Goal: Task Accomplishment & Management: Manage account settings

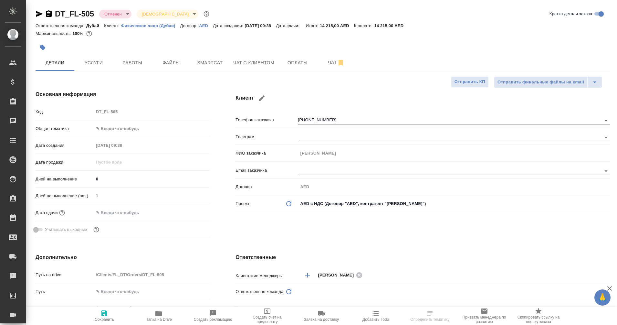
select select "RU"
type input "Еганян Маргарита"
type input "Касаткина Александра"
type input "Дубай"
click at [259, 60] on span "Чат с клиентом" at bounding box center [253, 63] width 41 height 8
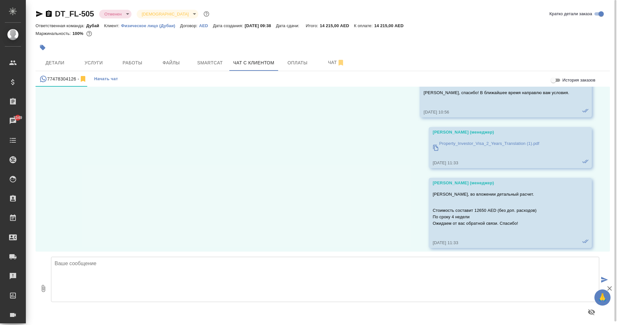
scroll to position [907, 0]
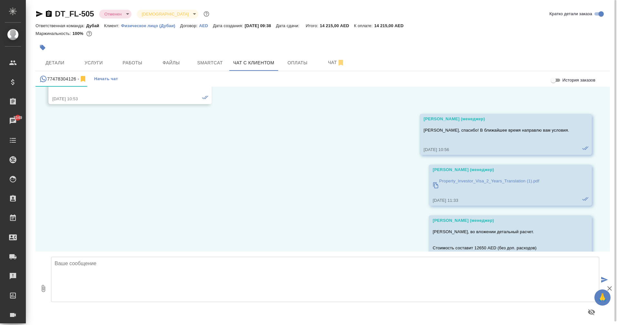
click at [480, 181] on p "Property_Investor_Visa_2_Years_Translation (1).pdf" at bounding box center [489, 181] width 100 height 6
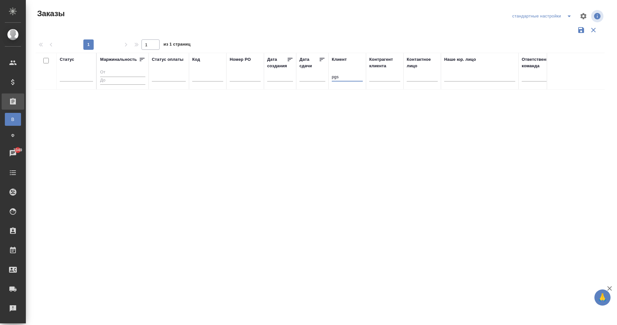
drag, startPoint x: 341, startPoint y: 78, endPoint x: 330, endPoint y: 78, distance: 11.3
click at [330, 78] on th "Клиент pgs" at bounding box center [347, 71] width 37 height 37
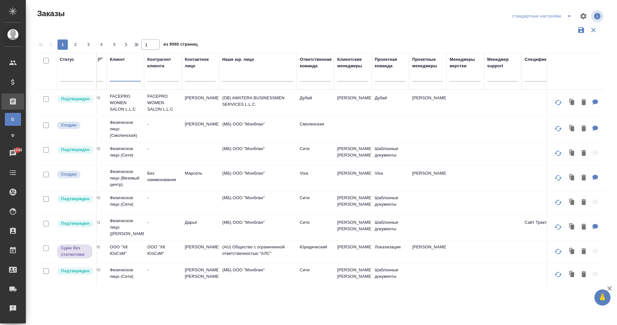
scroll to position [0, 223]
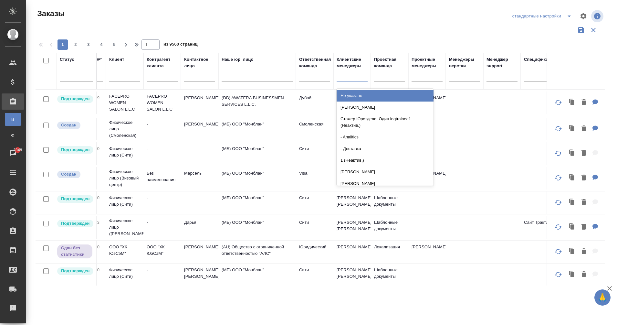
click at [342, 79] on div at bounding box center [352, 74] width 31 height 9
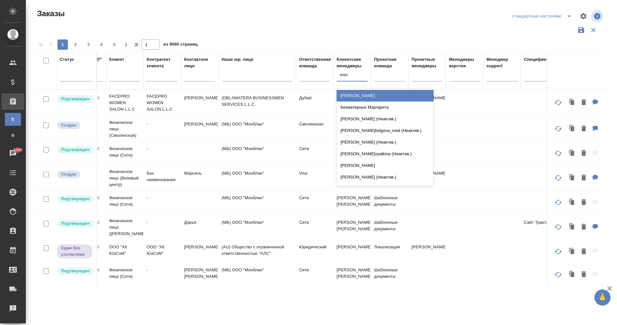
type input "марга"
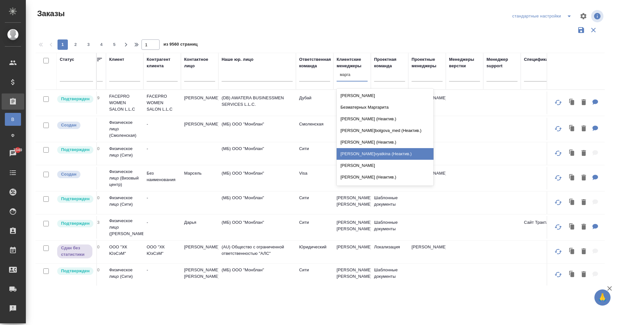
scroll to position [24, 0]
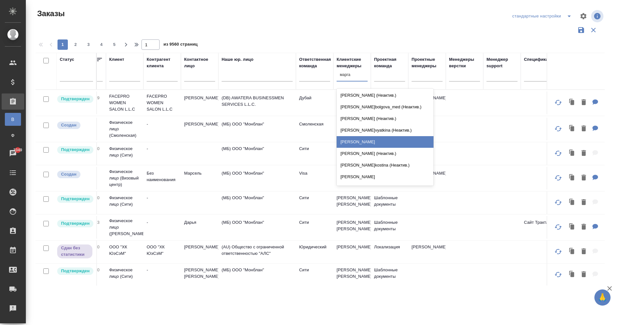
click at [373, 145] on div "[PERSON_NAME]" at bounding box center [385, 142] width 97 height 12
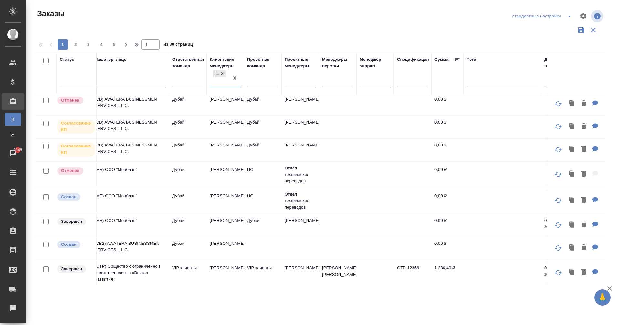
scroll to position [148, 350]
click at [231, 221] on td "[PERSON_NAME]" at bounding box center [224, 224] width 37 height 23
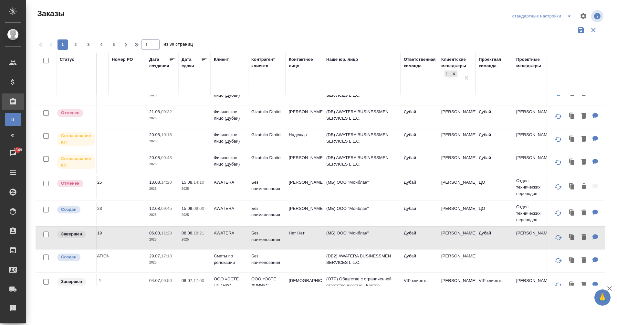
scroll to position [134, 0]
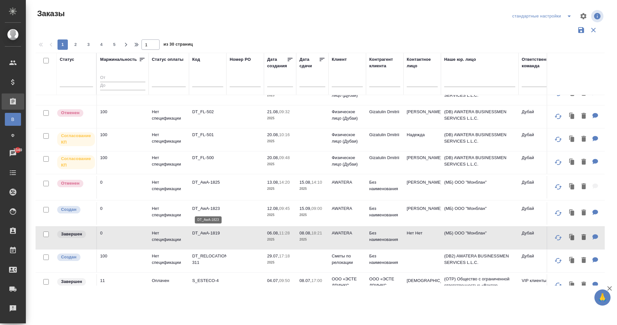
click at [201, 210] on p "DT_AwA-1823" at bounding box center [207, 208] width 31 height 6
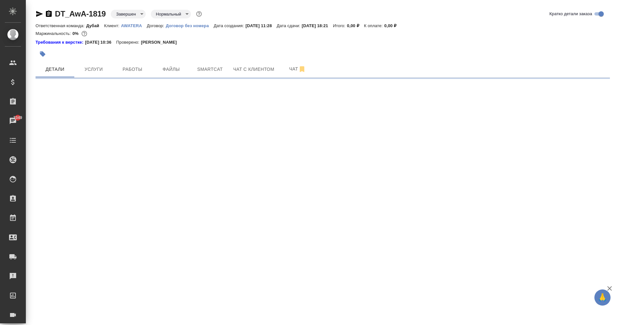
select select "RU"
click at [384, 146] on div ".cls-1 fill:#fff; AWATERA Eganian Margarita Клиенты Спецификации Заказы 3349 Ча…" at bounding box center [308, 162] width 617 height 325
select select "RU"
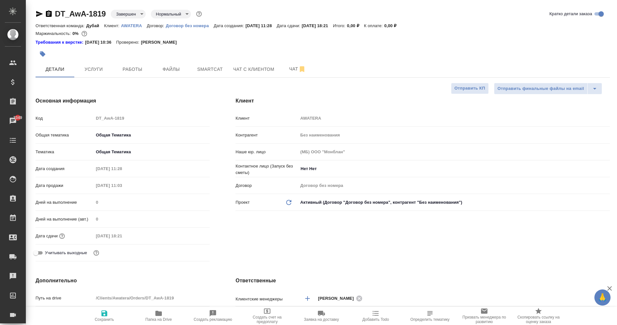
type textarea "x"
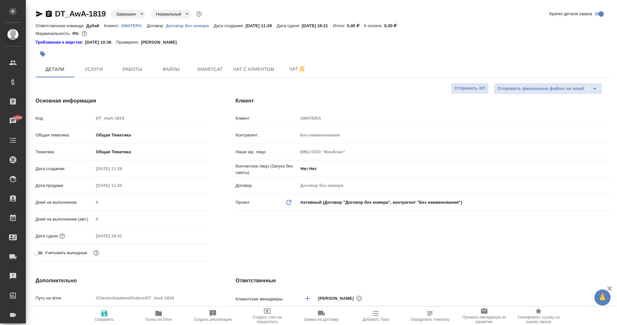
type textarea "x"
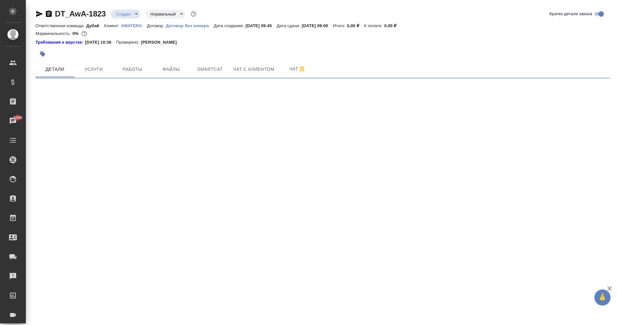
click at [408, 80] on div "DT_AwA-1823 Создан new Нормальный normal Кратко детали заказа Ответственная ком…" at bounding box center [323, 41] width 582 height 82
click at [453, 36] on div "Маржинальность: 0%" at bounding box center [323, 33] width 574 height 8
select select "RU"
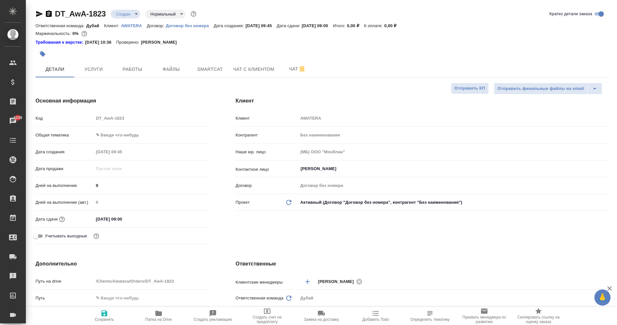
type textarea "x"
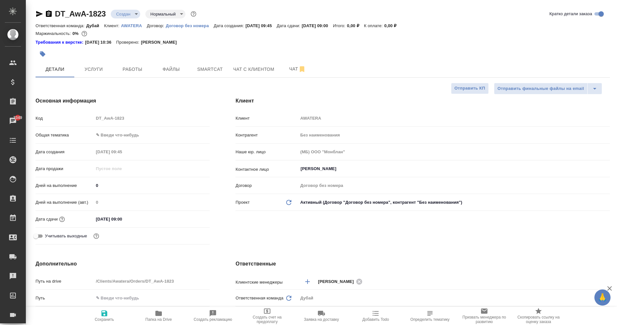
type textarea "x"
click at [97, 72] on span "Услуги" at bounding box center [93, 69] width 31 height 8
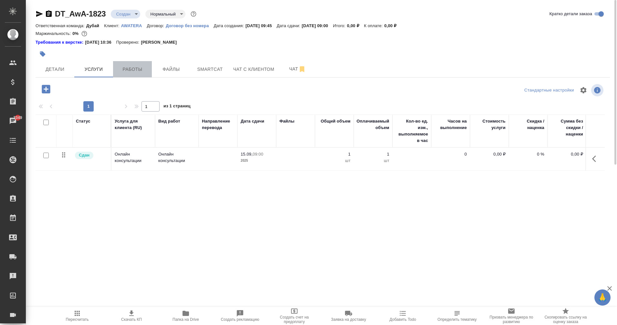
click at [121, 69] on span "Работы" at bounding box center [132, 69] width 31 height 8
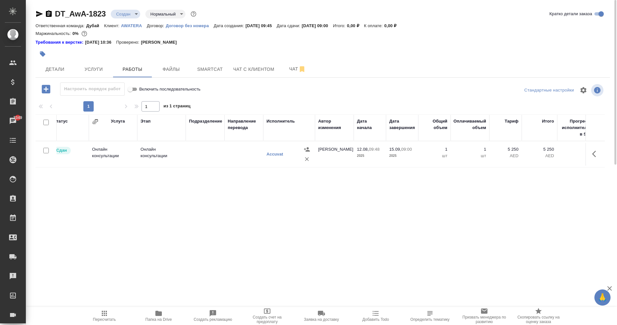
scroll to position [0, 133]
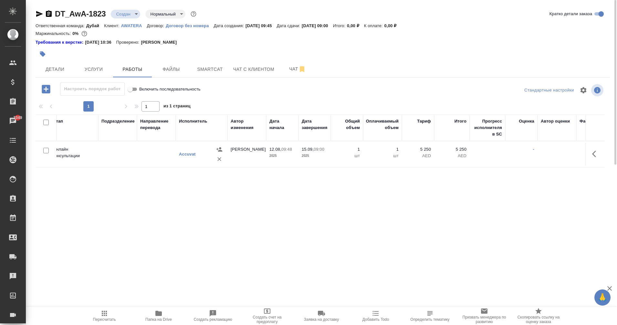
click at [132, 26] on p "AWATERA" at bounding box center [134, 25] width 26 height 5
click at [125, 12] on body "🙏 .cls-1 fill:#fff; AWATERA Eganian Margarita Клиенты Спецификации Заказы 3349 …" at bounding box center [308, 162] width 617 height 325
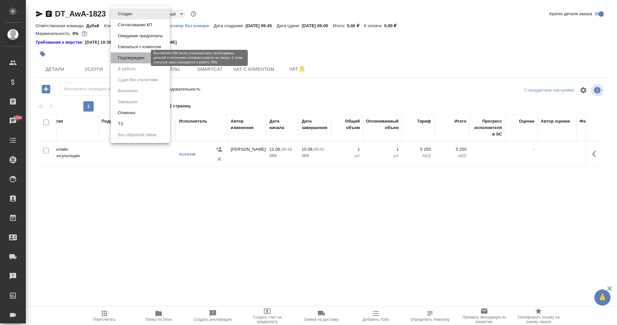
click at [138, 55] on button "Подтвержден" at bounding box center [131, 57] width 30 height 7
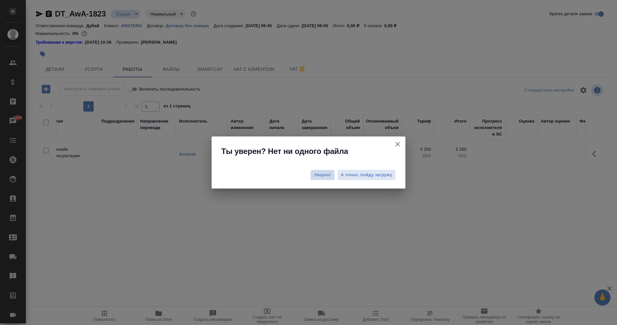
click at [323, 178] on button "Уверен!" at bounding box center [322, 175] width 24 height 10
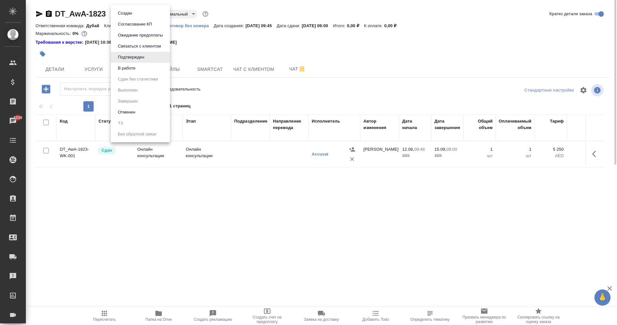
click at [140, 13] on body "🙏 .cls-1 fill:#fff; AWATERA Eganian Margarita Клиенты Спецификации Заказы 3349 …" at bounding box center [308, 162] width 617 height 325
click at [131, 68] on button "В работе" at bounding box center [126, 68] width 21 height 7
click at [125, 15] on body "🙏 .cls-1 fill:#fff; AWATERA Eganian Margarita Клиенты Спецификации Заказы 3349 …" at bounding box center [308, 162] width 617 height 325
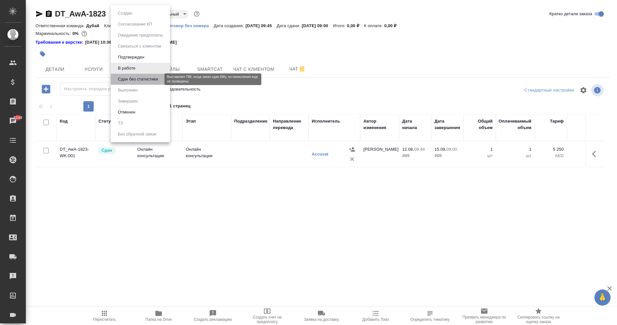
click at [139, 77] on button "Сдан без статистики" at bounding box center [138, 79] width 44 height 7
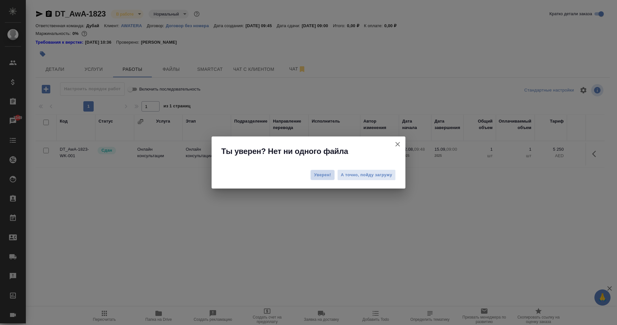
click at [325, 172] on span "Уверен!" at bounding box center [322, 175] width 17 height 6
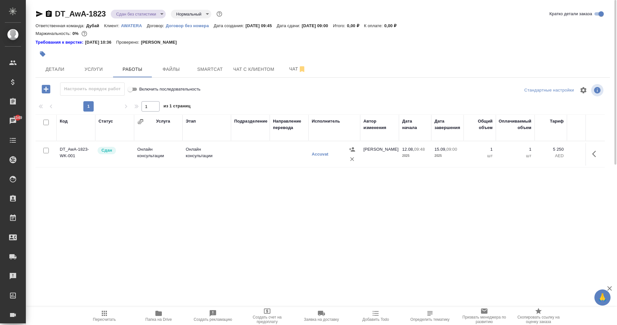
click at [146, 20] on div "DT_AwA-1823 Сдан без статистики distributed Нормальный normal Кратко детали зак…" at bounding box center [323, 15] width 574 height 13
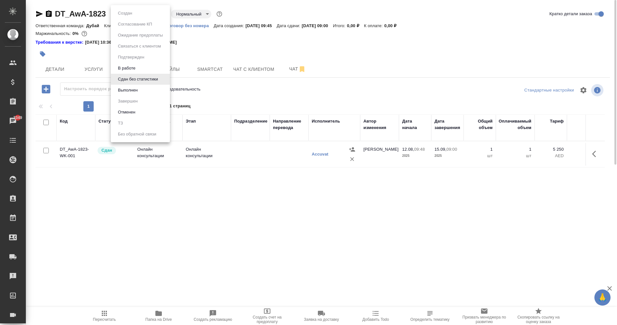
click at [141, 16] on body "🙏 .cls-1 fill:#fff; AWATERA Eganian Margarita Клиенты Спецификации Заказы 3349 …" at bounding box center [308, 162] width 617 height 325
click at [145, 90] on li "Выполнен" at bounding box center [140, 90] width 59 height 11
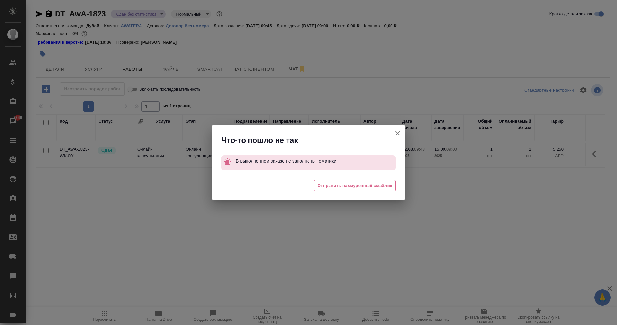
click at [399, 134] on icon "button" at bounding box center [397, 133] width 5 height 5
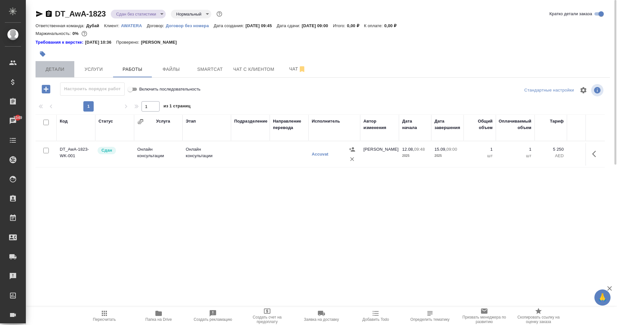
click at [50, 66] on span "Детали" at bounding box center [54, 69] width 31 height 8
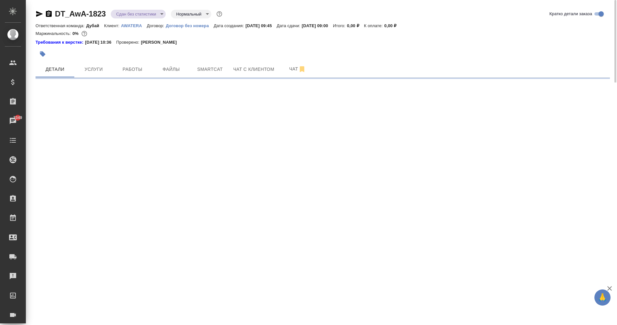
select select "RU"
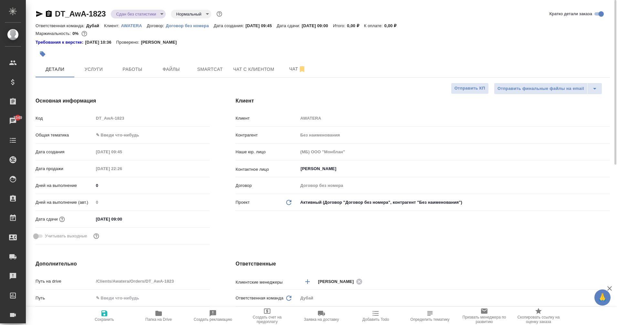
type textarea "x"
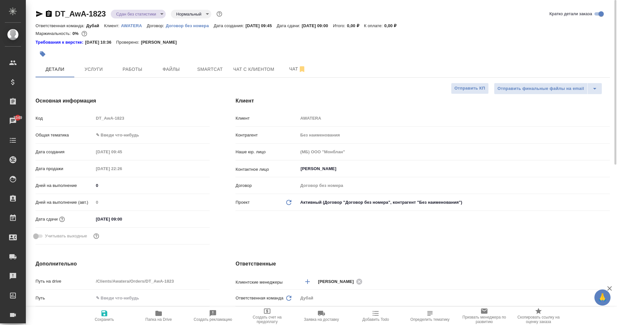
type textarea "x"
click at [112, 135] on body "🙏 .cls-1 fill:#fff; AWATERA Eganian Margarita Клиенты Спецификации Заказы 3349 …" at bounding box center [308, 162] width 617 height 325
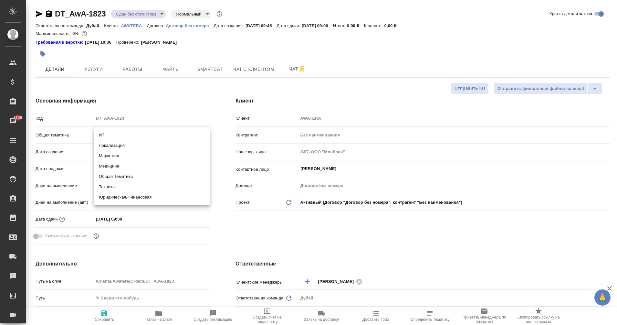
click at [128, 177] on li "Общая Тематика" at bounding box center [152, 176] width 116 height 10
type input "obtem"
type textarea "x"
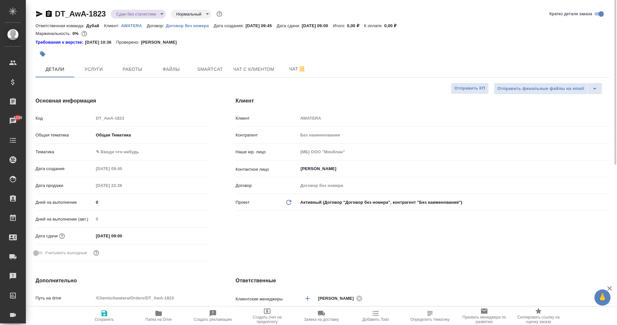
click at [113, 152] on body "🙏 .cls-1 fill:#fff; AWATERA Eganian Margarita Клиенты Спецификации Заказы 3349 …" at bounding box center [308, 162] width 617 height 325
click at [123, 149] on li "Общая Тематика" at bounding box center [152, 152] width 116 height 10
type textarea "x"
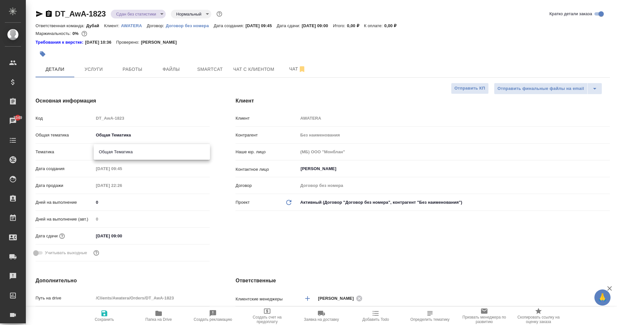
type input "6012b1ca196b0e5c9229a120"
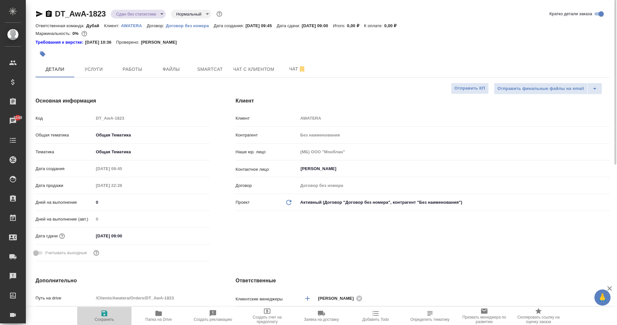
click at [101, 319] on span "Сохранить" at bounding box center [104, 319] width 19 height 5
type textarea "x"
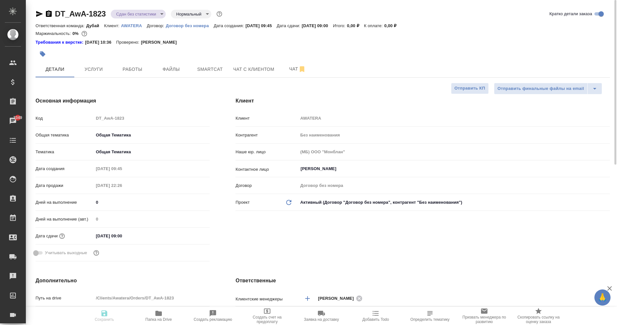
type textarea "x"
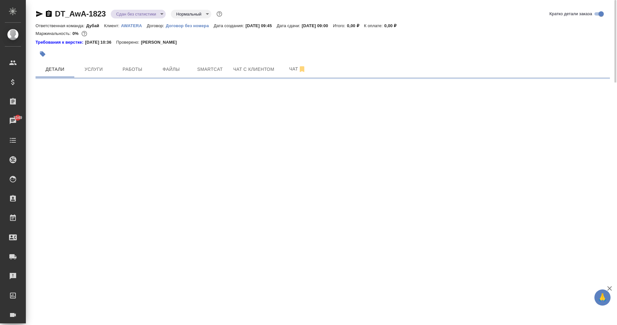
select select "RU"
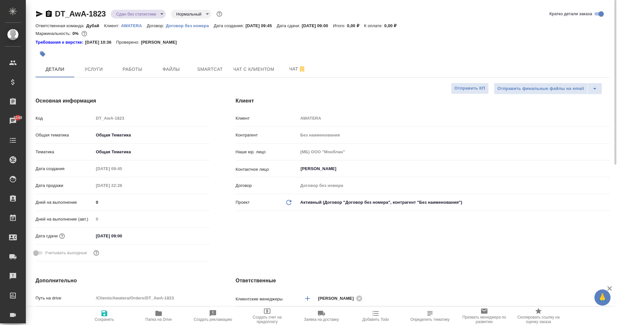
type textarea "x"
click at [339, 235] on div "Клиент Клиент AWATERA Контрагент Без наименования Наше юр. лицо (МБ) ООО "Монбл…" at bounding box center [423, 180] width 400 height 193
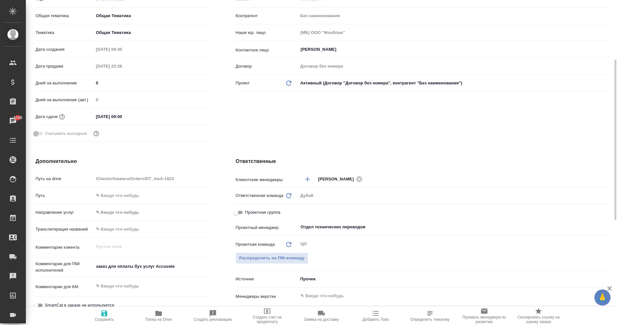
scroll to position [120, 0]
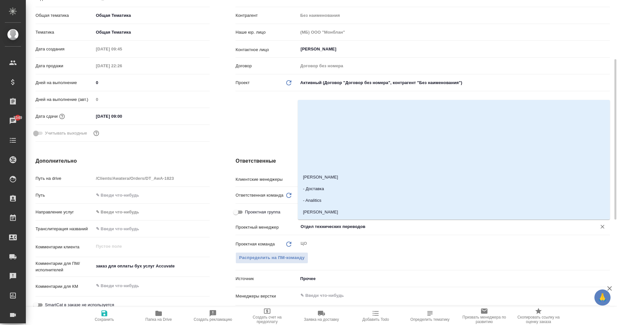
click at [335, 228] on input "Отдел технических переводов" at bounding box center [443, 227] width 287 height 8
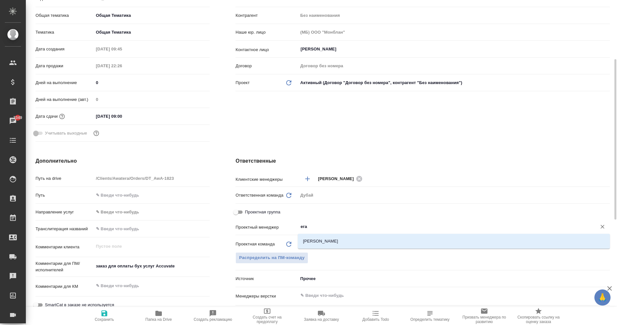
type input "еган"
click at [343, 247] on ul "[PERSON_NAME]" at bounding box center [454, 246] width 312 height 12
click at [321, 246] on li "[PERSON_NAME]" at bounding box center [454, 241] width 312 height 12
type textarea "x"
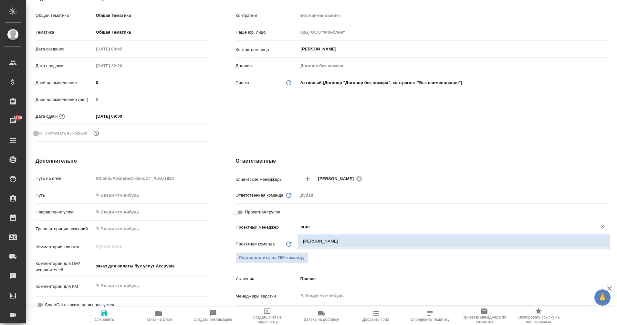
type textarea "x"
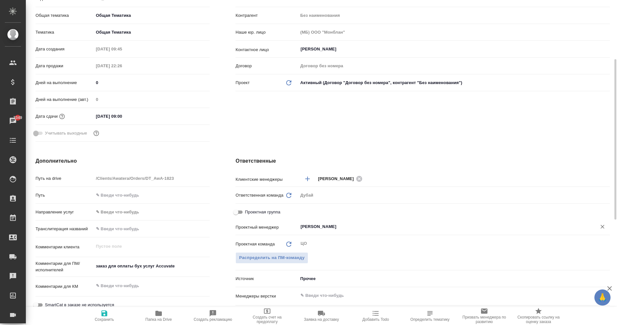
type input "[PERSON_NAME]"
click at [108, 318] on span "Сохранить" at bounding box center [104, 319] width 19 height 5
type textarea "x"
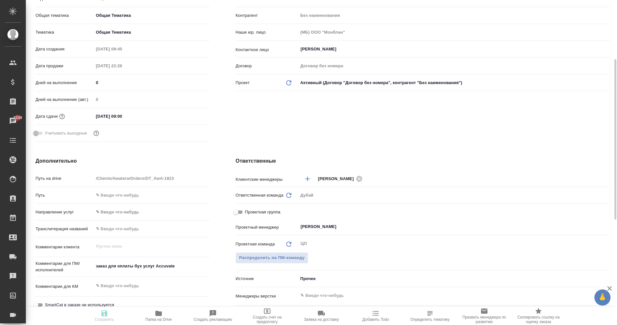
type textarea "x"
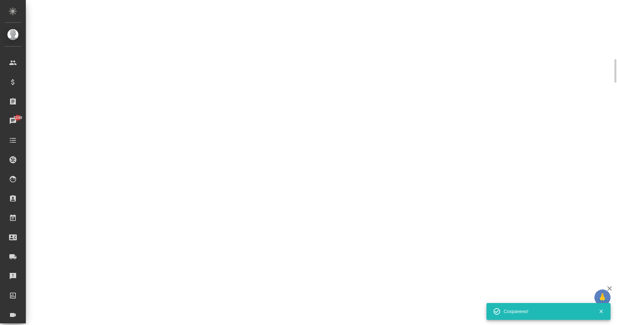
click at [204, 63] on div "DT_AwA-1823 Сдан без статистики distributed Нормальный normal Кратко детали зак…" at bounding box center [321, 41] width 591 height 82
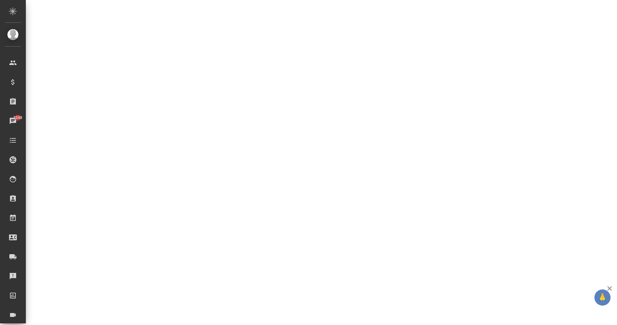
click at [116, 102] on div ".cls-1 fill:#fff; AWATERA Eganian Margarita Клиенты Спецификации Заказы 3349 Ча…" at bounding box center [308, 162] width 617 height 325
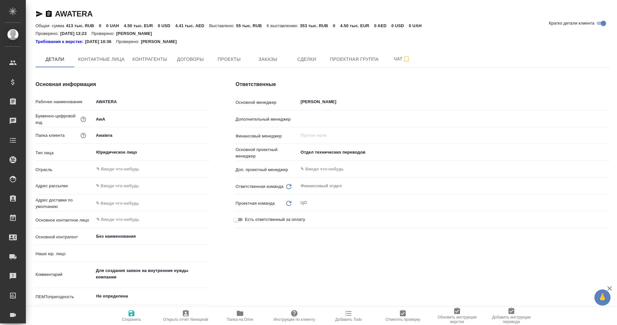
type input "(МБ) ООО "Монблан""
type textarea "x"
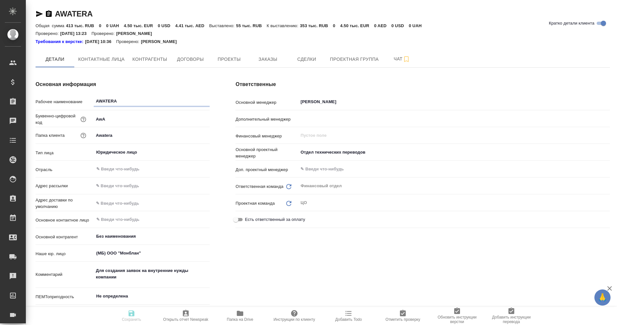
type textarea "x"
click at [262, 60] on span "Заказы" at bounding box center [267, 59] width 31 height 8
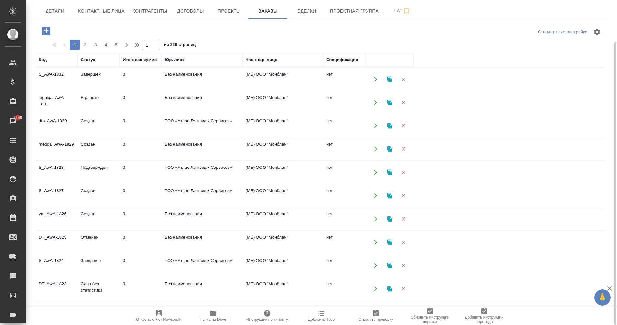
scroll to position [209, 0]
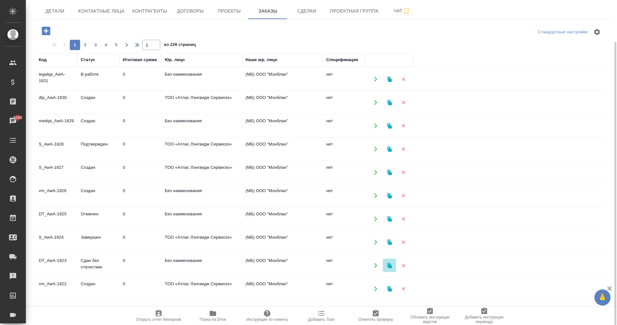
click at [389, 265] on icon "button" at bounding box center [389, 264] width 5 height 5
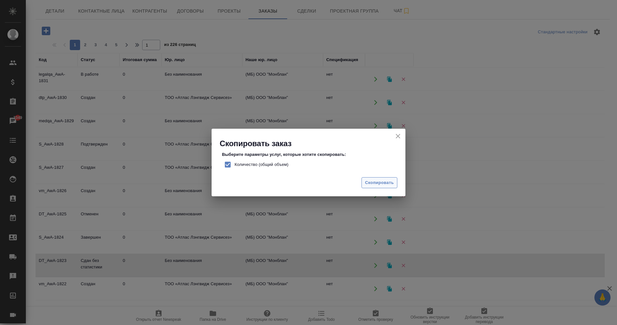
click at [376, 181] on span "Скопировать" at bounding box center [379, 182] width 29 height 7
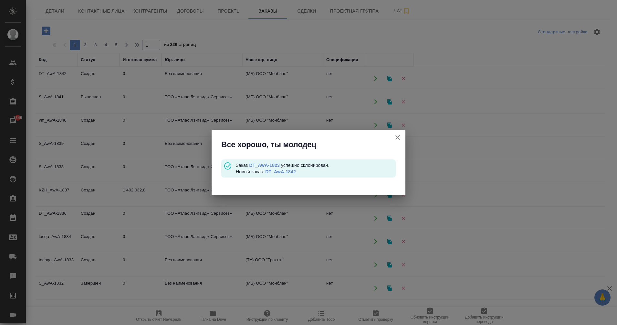
scroll to position [0, 0]
click at [290, 173] on link "DT_AwA-1842" at bounding box center [280, 171] width 31 height 5
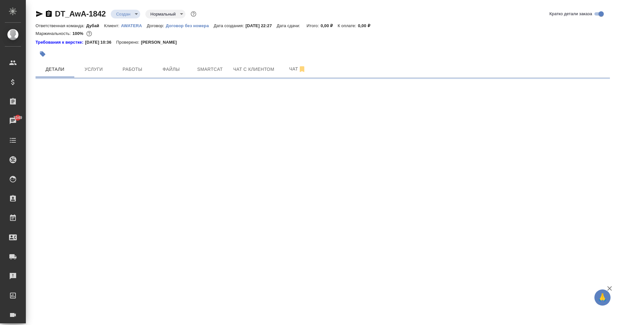
select select "RU"
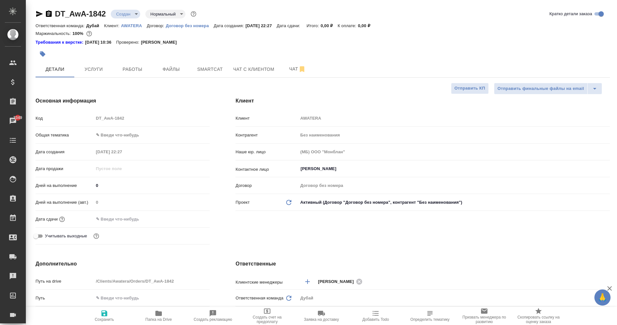
type textarea "x"
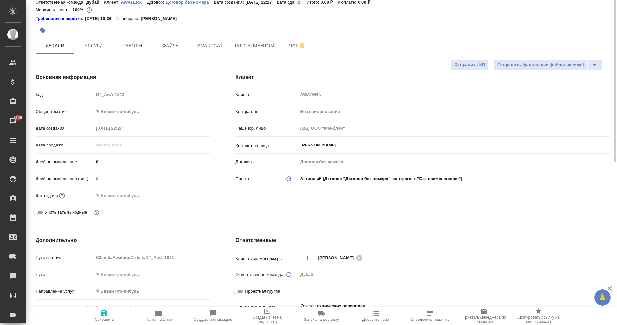
scroll to position [13, 0]
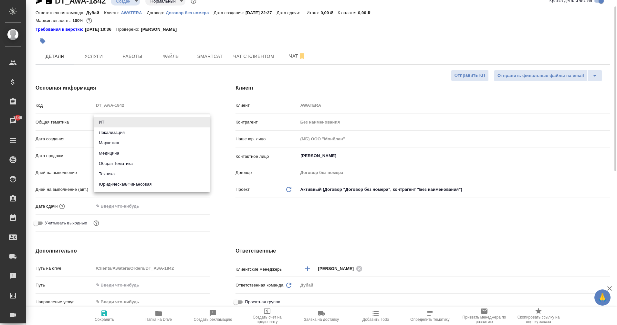
click at [102, 120] on body "🙏 .cls-1 fill:#fff; AWATERA Eganian [PERSON_NAME] Спецификации Заказы 3349 Чаты…" at bounding box center [308, 162] width 617 height 325
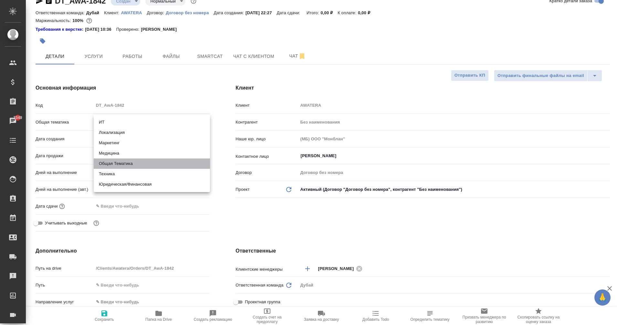
click at [125, 163] on li "Общая Тематика" at bounding box center [152, 163] width 116 height 10
type input "obtem"
type textarea "x"
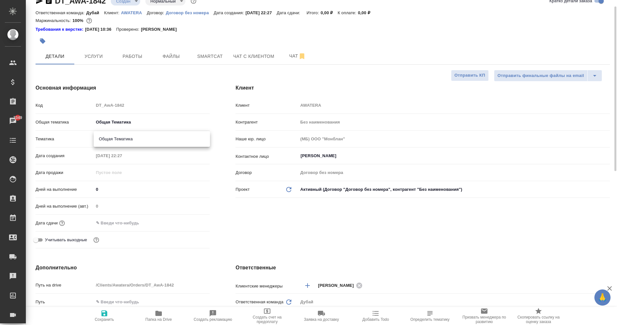
click at [114, 140] on body "🙏 .cls-1 fill:#fff; AWATERA Eganian [PERSON_NAME] Спецификации Заказы 3349 Чаты…" at bounding box center [308, 162] width 617 height 325
click at [123, 141] on li "Общая Тематика" at bounding box center [152, 139] width 116 height 10
type textarea "x"
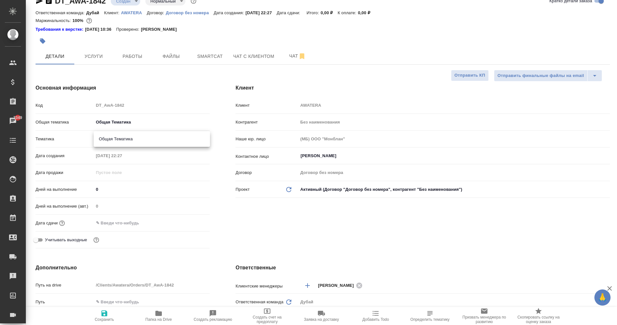
type input "6012b1ca196b0e5c9229a120"
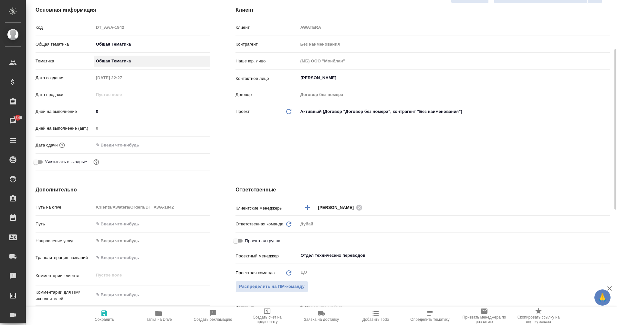
scroll to position [97, 0]
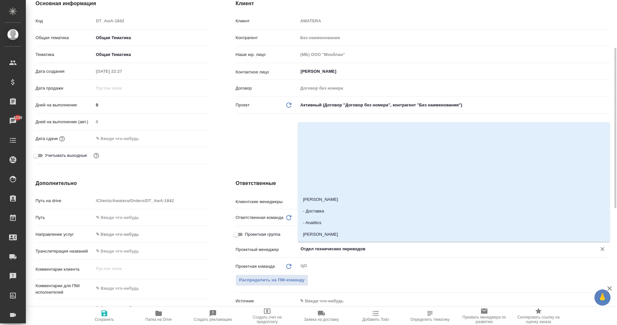
click at [314, 248] on input "Отдел технических переводов" at bounding box center [443, 249] width 287 height 8
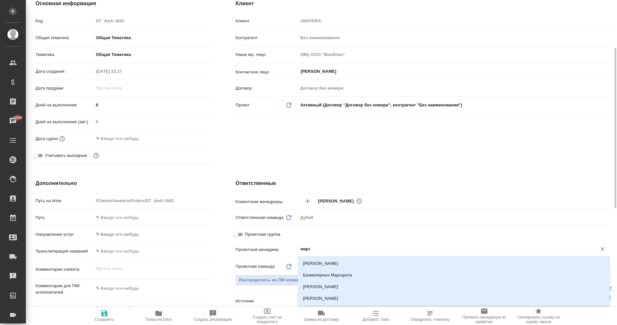
type input "марга"
click at [324, 284] on li "[PERSON_NAME]" at bounding box center [454, 287] width 312 height 12
type textarea "x"
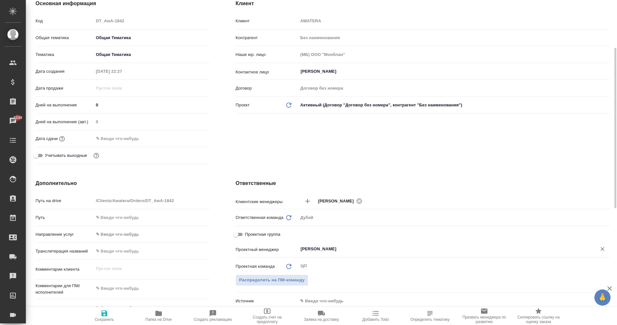
type input "[PERSON_NAME]"
type textarea "x"
click at [117, 290] on textarea at bounding box center [152, 288] width 116 height 11
type textarea "x"
type textarea "з"
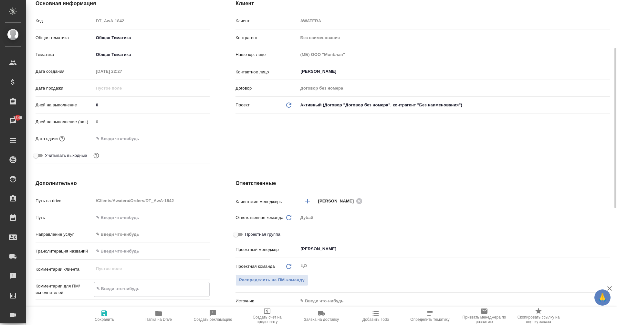
type textarea "x"
type textarea "за"
type textarea "x"
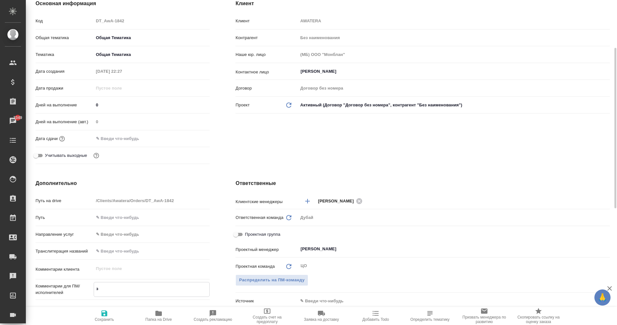
type textarea "x"
type textarea "зак"
type textarea "x"
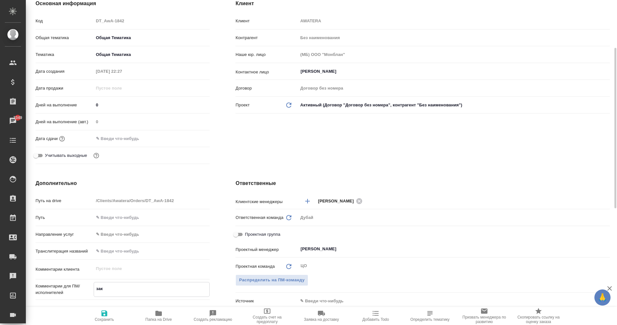
type textarea "x"
type textarea "зака"
type textarea "x"
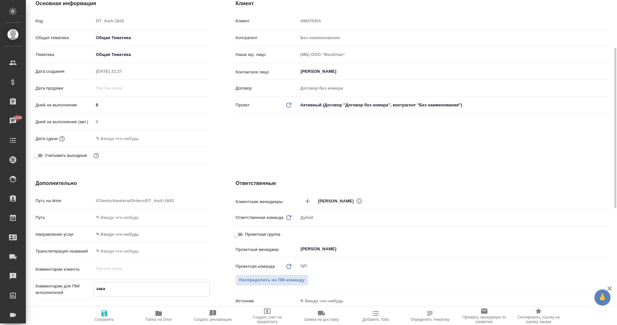
type textarea "заказ"
type textarea "x"
type textarea "заказ"
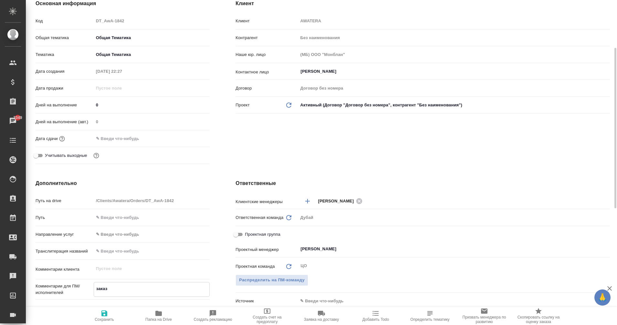
type textarea "x"
type textarea "заказ д"
type textarea "x"
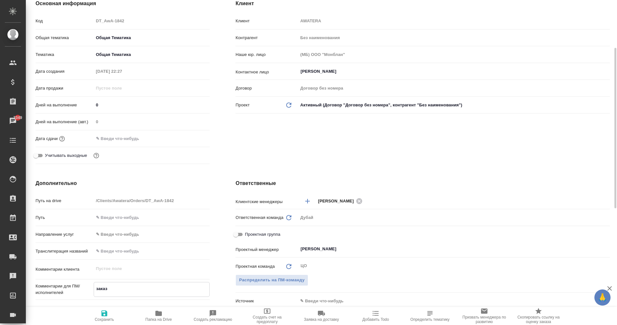
type textarea "x"
type textarea "заказ дл"
type textarea "x"
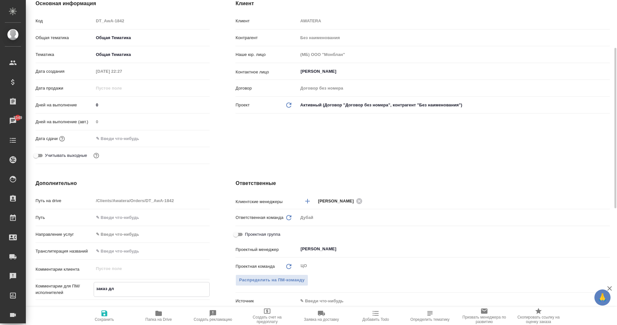
type textarea "x"
type textarea "заказ для"
type textarea "x"
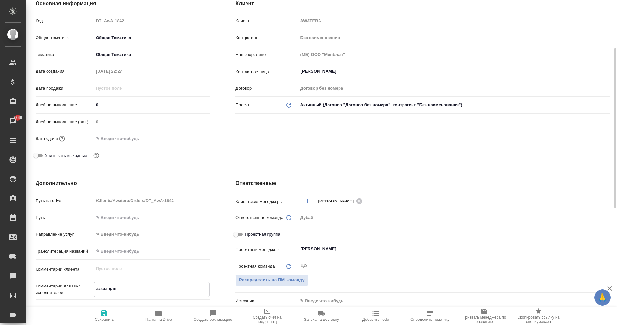
type textarea "заказ для"
type textarea "x"
type textarea "заказ для о"
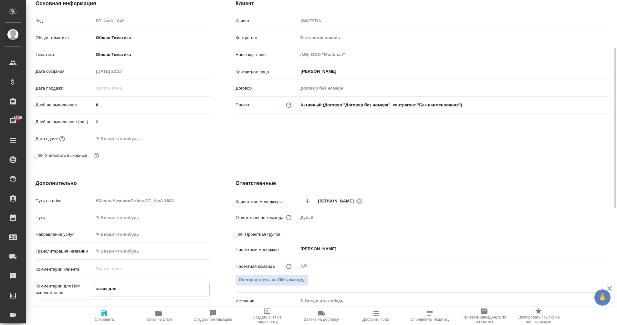
type textarea "x"
type textarea "заказ для оп"
type textarea "x"
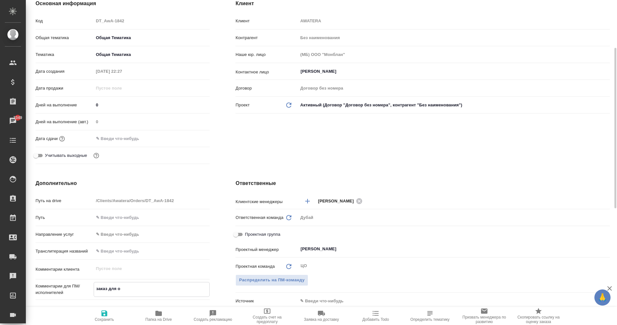
type textarea "x"
type textarea "заказ для опл"
type textarea "x"
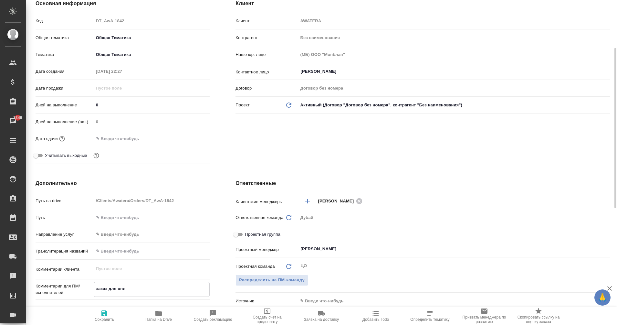
type textarea "x"
type textarea "заказ для опла"
type textarea "x"
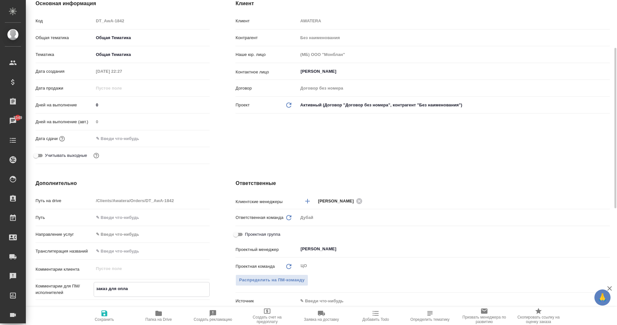
type textarea "заказ для оплат"
type textarea "x"
type textarea "заказ для оплаты"
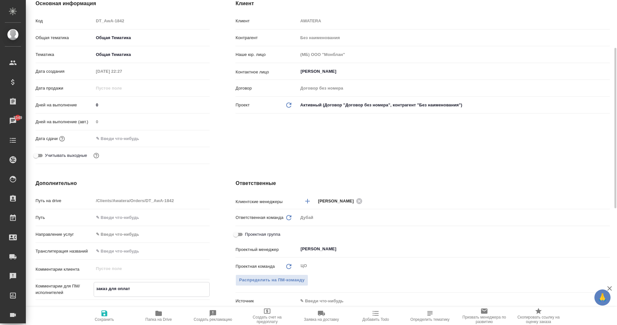
type textarea "x"
type textarea "заказ для оплаты"
type textarea "x"
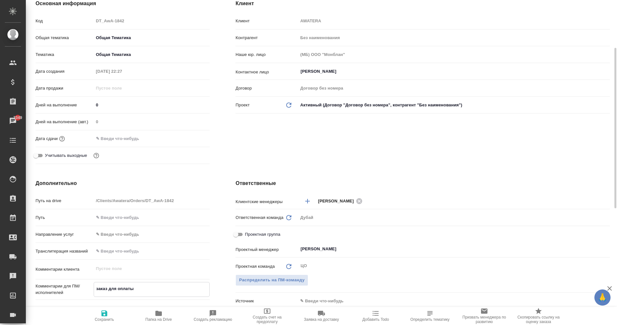
type textarea "x"
type textarea "заказ для оплаты у"
type textarea "x"
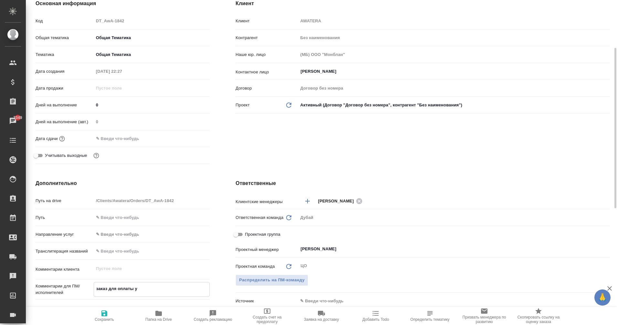
type textarea "x"
type textarea "заказ для оплаты ус"
type textarea "x"
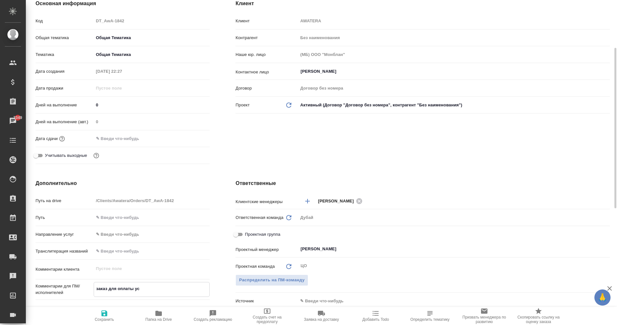
type textarea "заказ для оплаты усл"
type textarea "x"
type textarea "заказ для оплаты услу"
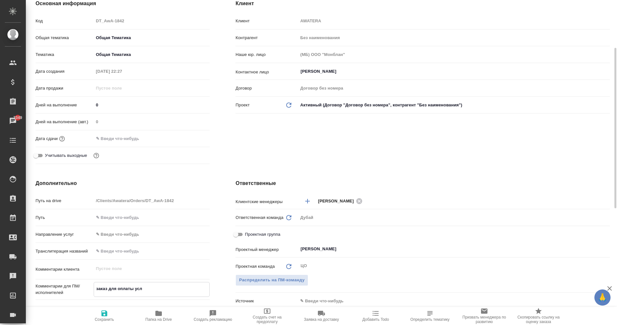
type textarea "x"
type textarea "заказ для оплаты услуг"
type textarea "x"
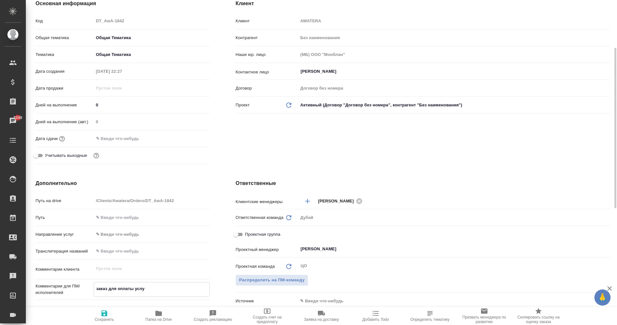
type textarea "x"
type textarea "заказ для оплаты услуг"
type textarea "x"
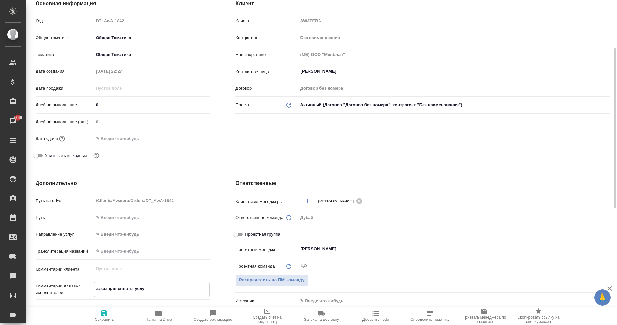
type textarea "x"
type textarea "заказ для оплаты услуг а"
type textarea "x"
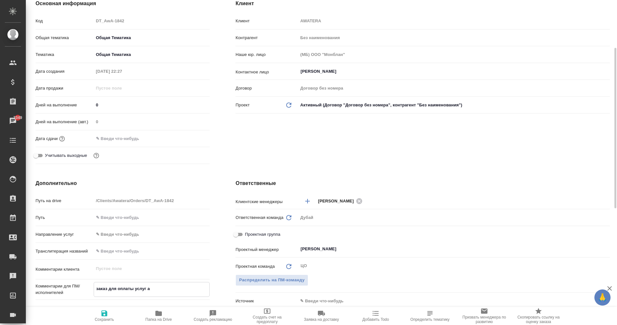
type textarea "заказ для оплаты услуг ак"
type textarea "x"
type textarea "заказ для оплаты услуг аку"
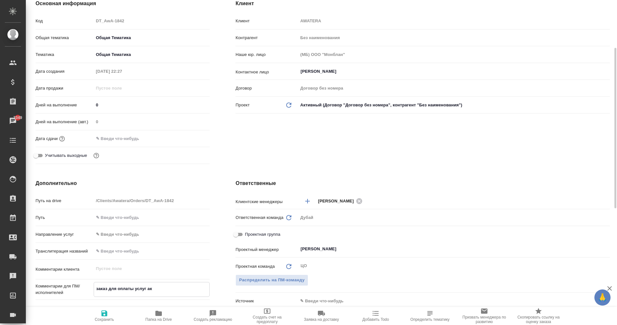
type textarea "x"
type textarea "заказ для оплаты услуг акув"
type textarea "x"
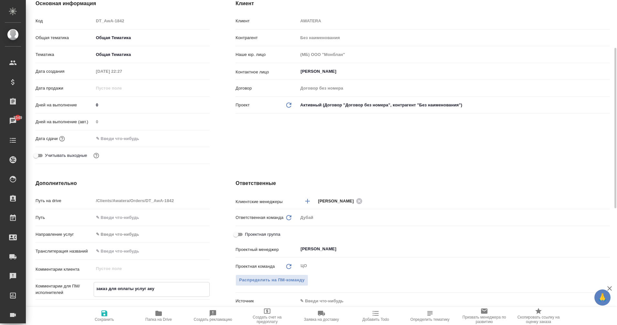
type textarea "x"
type textarea "заказ для оплаты услуг акуве"
type textarea "x"
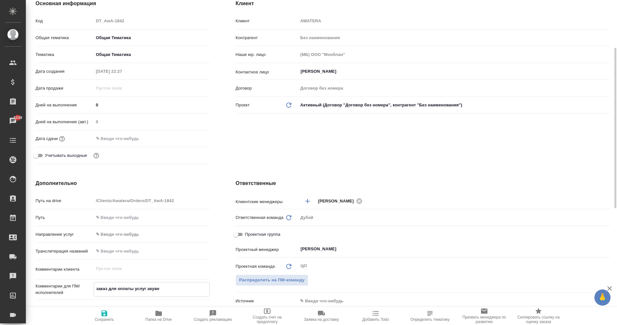
type textarea "x"
type textarea "заказ для оплаты услуг акувей"
type textarea "x"
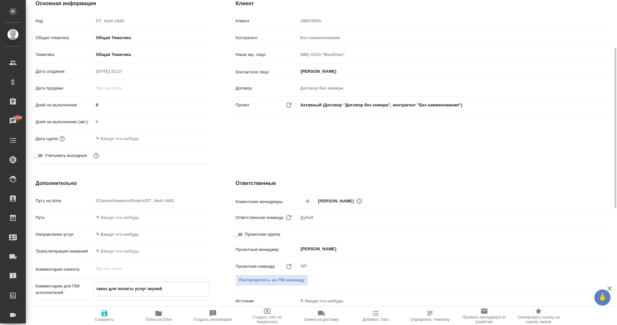
type textarea "заказ для оплаты услуг акувейт"
type textarea "x"
type textarea "заказ для оплаты услуг акувейт"
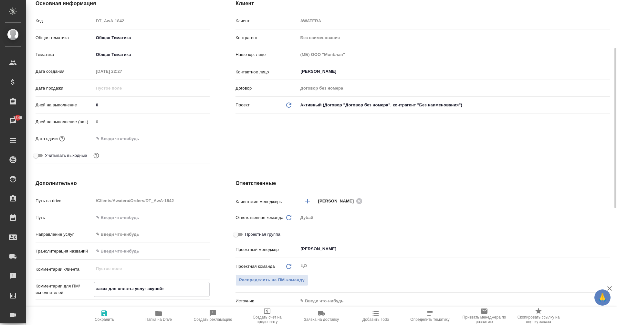
type textarea "x"
type textarea "заказ для оплаты услуг аакувейт"
type textarea "x"
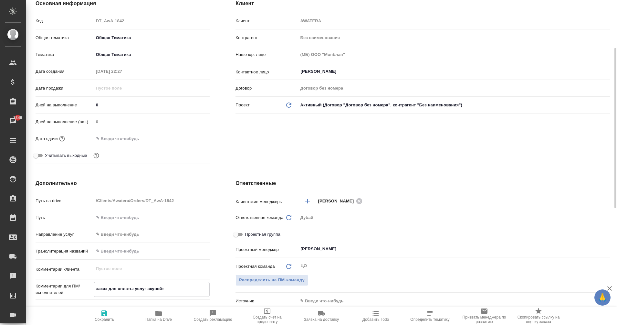
type textarea "x"
type textarea "заказ для оплаты услуг ауакувейт"
type textarea "x"
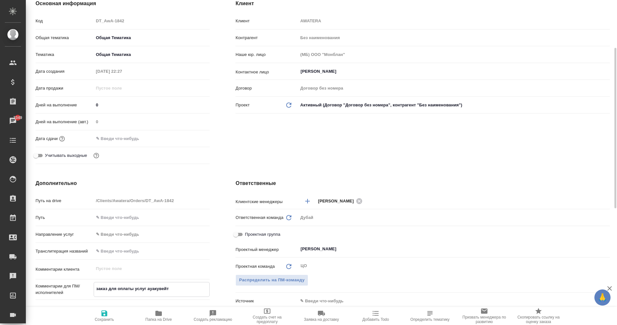
type textarea "x"
type textarea "заказ для оплаты услуг аутакувейт"
type textarea "x"
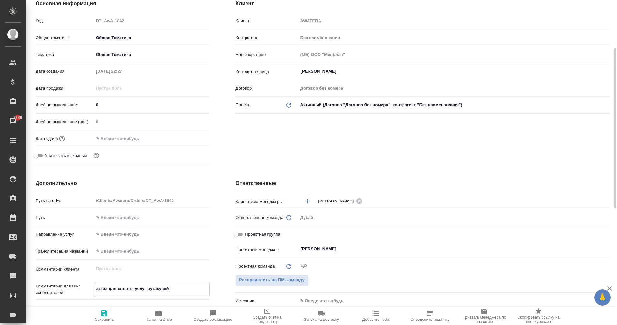
type textarea "заказ для оплаты услуг аутсакувейт"
type textarea "x"
type textarea "заказ для оплаты услуг аутсоакувейт"
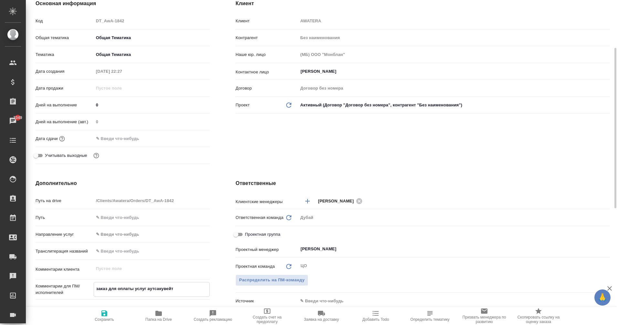
type textarea "x"
type textarea "заказ для оплаты услуг аутсоракувейт"
type textarea "x"
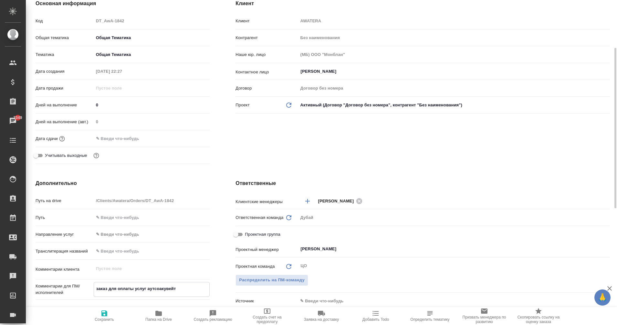
type textarea "x"
type textarea "заказ для оплаты услуг аутсорсакувейт"
type textarea "x"
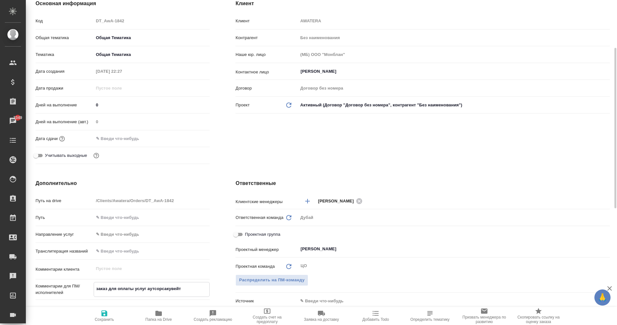
type textarea "x"
type textarea "заказ для оплаты услуг аутсорсаакувейт"
type textarea "x"
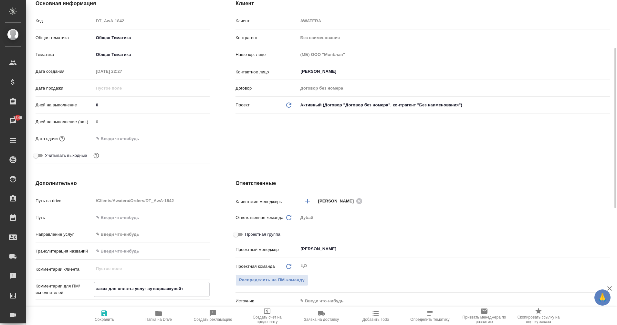
type textarea "заказ для оплаты услуг аутсорса акувейт"
type textarea "x"
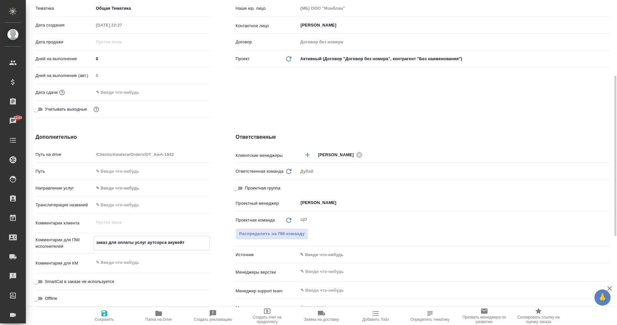
scroll to position [147, 0]
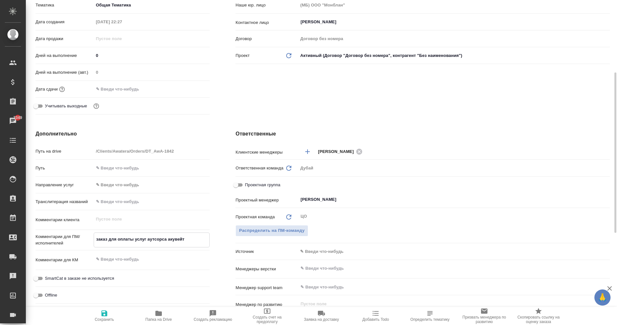
type textarea "заказ для оплаты услуг аутсорса акувейт"
type textarea "x"
click at [110, 89] on input "text" at bounding box center [122, 88] width 57 height 9
click at [190, 86] on icon "button" at bounding box center [191, 88] width 6 height 6
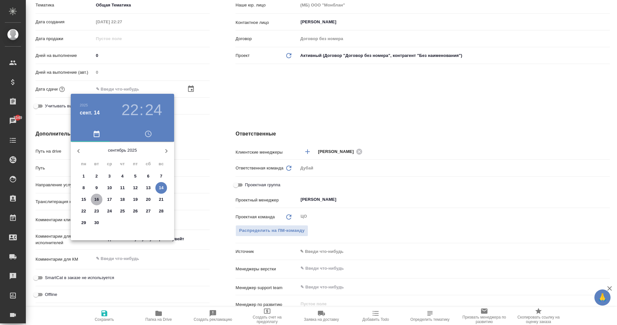
click at [99, 199] on p "16" at bounding box center [96, 199] width 5 height 6
type input "[DATE] 22:24"
type textarea "x"
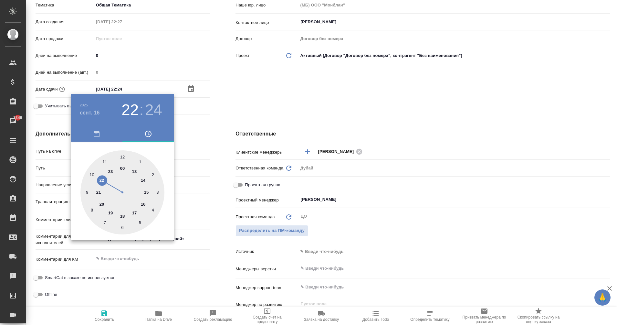
click at [102, 179] on div at bounding box center [122, 192] width 84 height 84
type textarea "x"
click at [144, 219] on div at bounding box center [122, 192] width 84 height 84
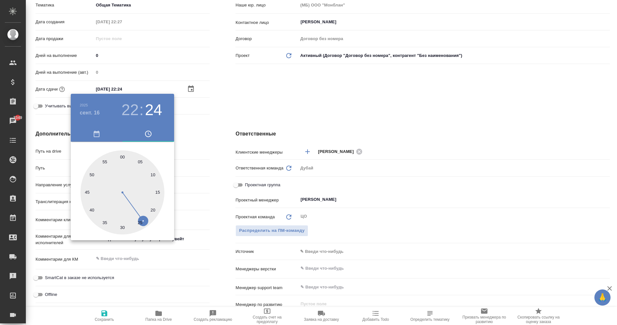
type textarea "x"
click at [204, 171] on div at bounding box center [308, 162] width 617 height 325
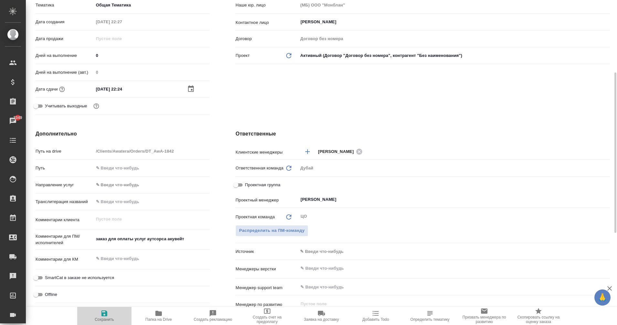
click at [110, 309] on span "Сохранить" at bounding box center [104, 315] width 47 height 12
type textarea "x"
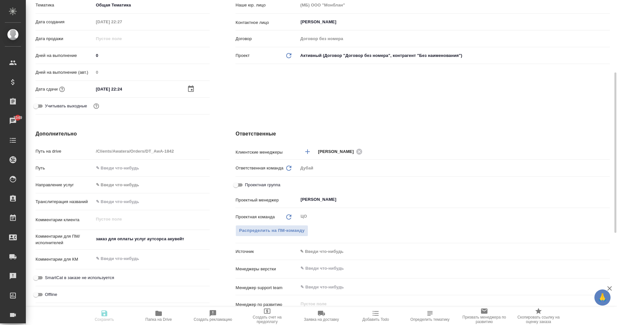
type textarea "x"
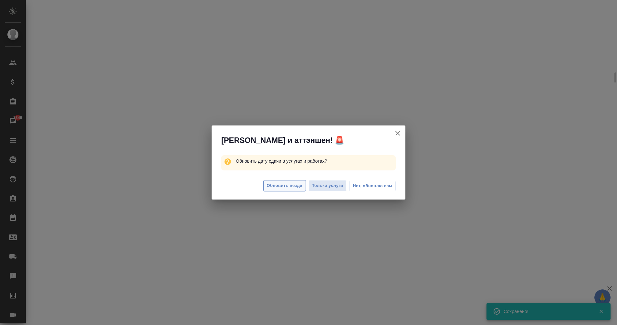
click at [291, 183] on span "Обновить везде" at bounding box center [285, 185] width 36 height 7
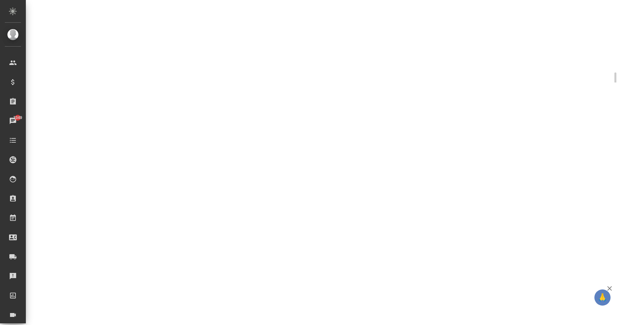
click at [344, 93] on div ".cls-1 fill:#fff; AWATERA Eganian [PERSON_NAME] Спецификации Заказы 3349 Чаты T…" at bounding box center [308, 162] width 617 height 325
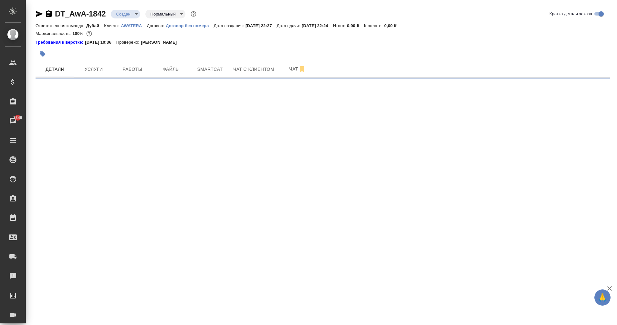
select select "RU"
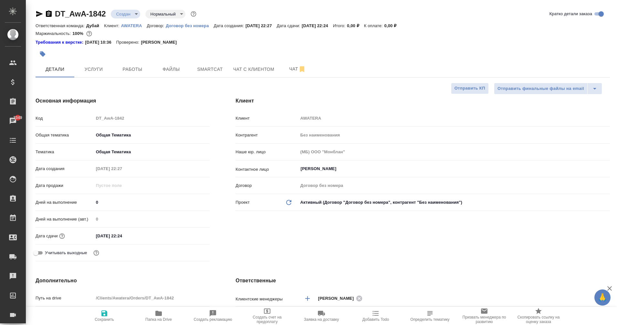
type textarea "x"
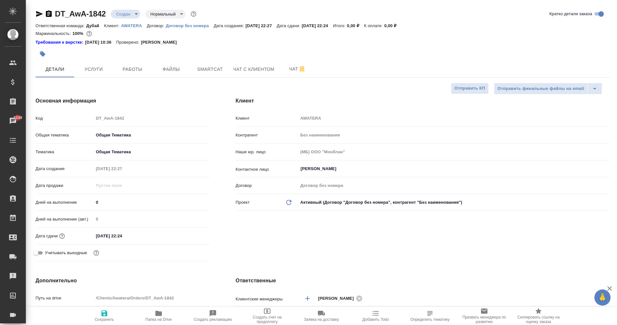
type textarea "x"
click at [271, 238] on div "Клиент Клиент AWATERA Контрагент Без наименования Наше юр. лицо (МБ) ООО "Монбл…" at bounding box center [423, 180] width 400 height 193
type textarea "x"
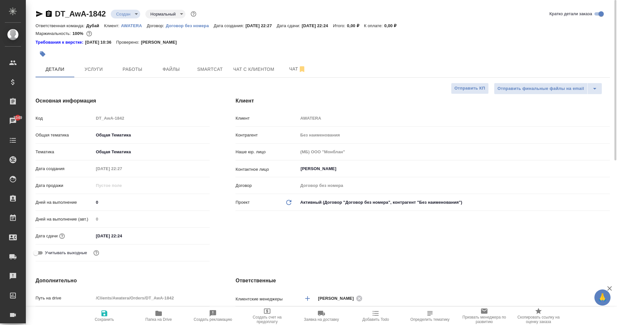
type textarea "x"
click at [82, 71] on span "Услуги" at bounding box center [93, 69] width 31 height 8
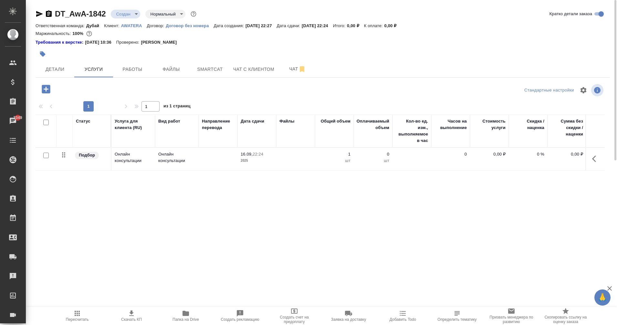
drag, startPoint x: 230, startPoint y: 254, endPoint x: 362, endPoint y: 258, distance: 132.2
click at [362, 258] on div "DT_AwA-1842 Создан new Нормальный normal Кратко детали заказа Ответственная ком…" at bounding box center [323, 135] width 582 height 270
click at [128, 69] on span "Работы" at bounding box center [132, 69] width 31 height 8
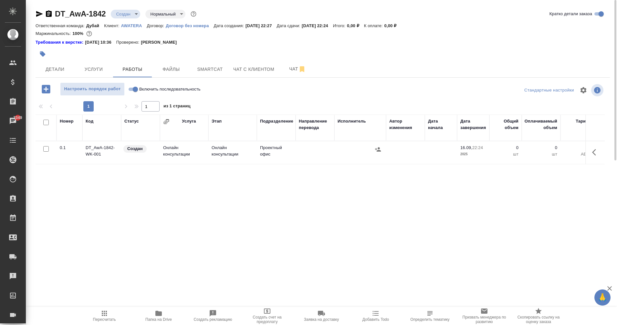
click at [595, 149] on icon "button" at bounding box center [594, 152] width 4 height 6
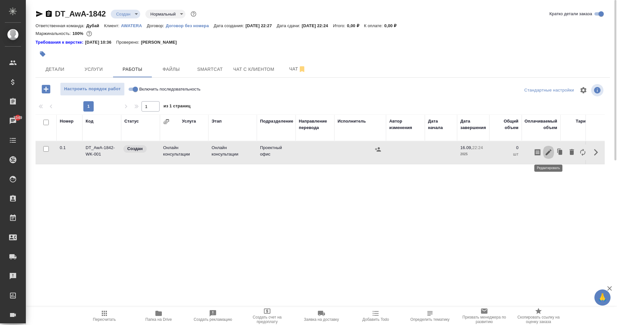
click at [548, 153] on icon "button" at bounding box center [549, 152] width 6 height 6
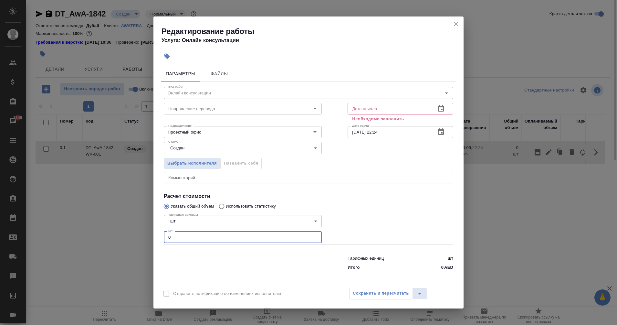
drag, startPoint x: 269, startPoint y: 238, endPoint x: 114, endPoint y: 248, distance: 155.4
click at [114, 248] on div "Редактирование работы Услуга: Онлайн консультации Параметры Файлы Вид работ Онл…" at bounding box center [308, 162] width 617 height 325
type input "1"
click at [441, 269] on div "Итого 0 AED" at bounding box center [401, 267] width 106 height 6
click at [444, 267] on p "AED" at bounding box center [448, 267] width 9 height 6
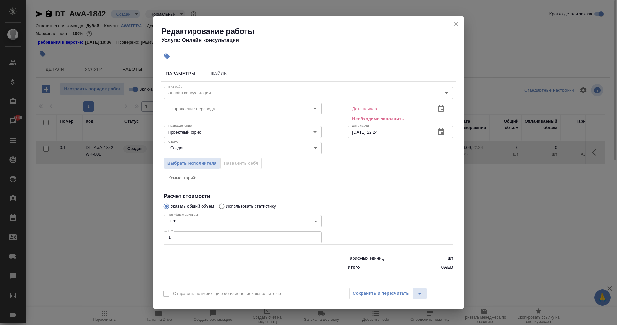
click at [442, 267] on p "0" at bounding box center [442, 267] width 2 height 6
click at [383, 266] on div "Итого 0 AED" at bounding box center [401, 267] width 106 height 6
click at [439, 108] on icon "button" at bounding box center [441, 109] width 8 height 8
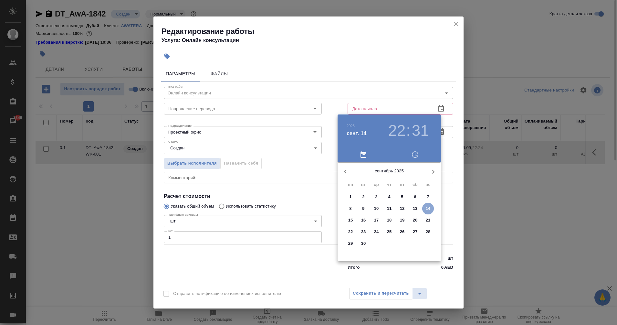
click at [431, 209] on span "14" at bounding box center [428, 208] width 12 height 6
type input "14.09.2025 22:31"
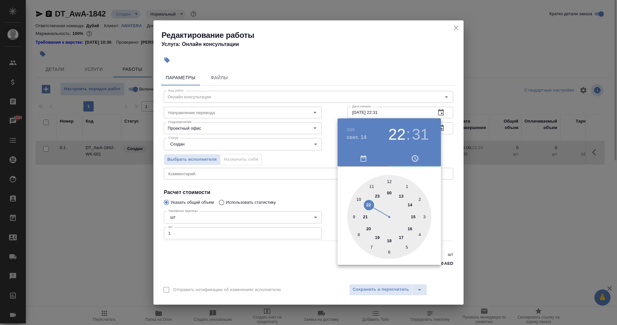
click at [307, 191] on div at bounding box center [308, 162] width 617 height 325
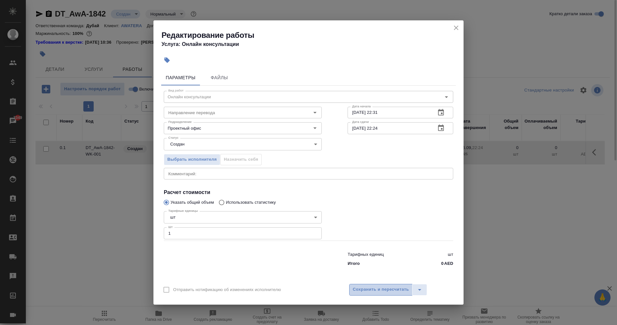
click at [391, 287] on span "Сохранить и пересчитать" at bounding box center [381, 289] width 56 height 7
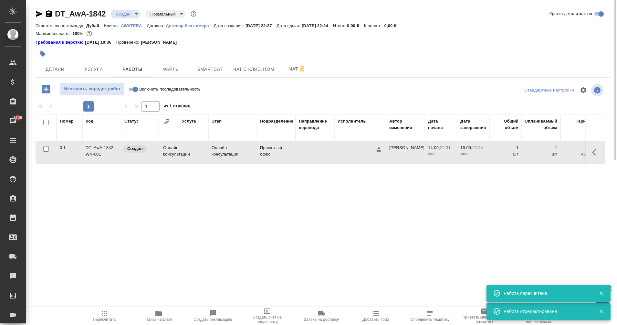
click at [379, 150] on icon "button" at bounding box center [378, 149] width 6 height 4
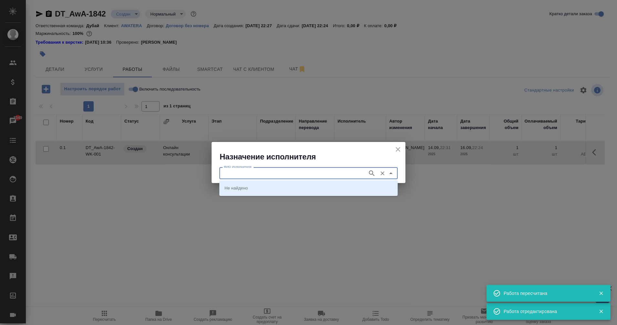
click at [308, 171] on input "ФИО Исполнителя" at bounding box center [292, 173] width 143 height 8
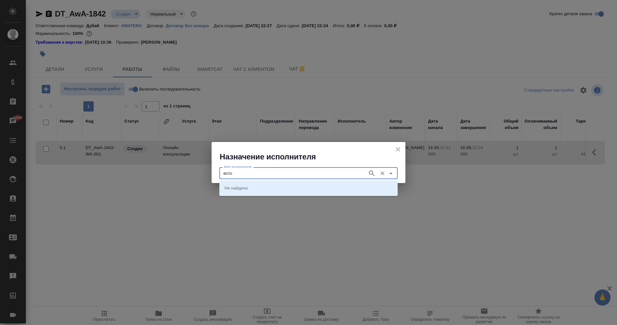
type input "accu"
click at [290, 190] on li "Accuvat" at bounding box center [308, 188] width 178 height 12
type input "Accuvat"
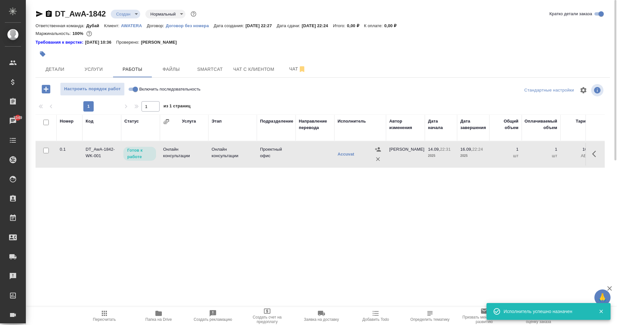
click at [275, 149] on td "Проектный офис" at bounding box center [276, 154] width 39 height 23
click at [593, 152] on icon "button" at bounding box center [596, 154] width 8 height 8
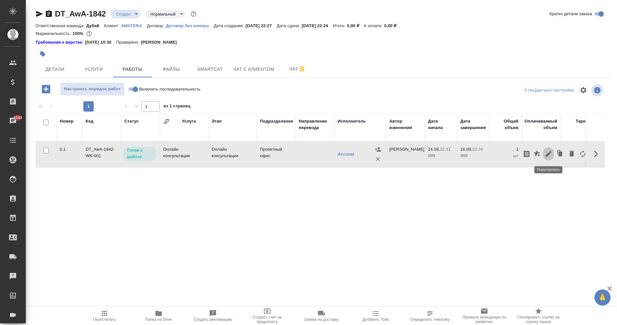
click at [553, 155] on button "button" at bounding box center [548, 154] width 11 height 16
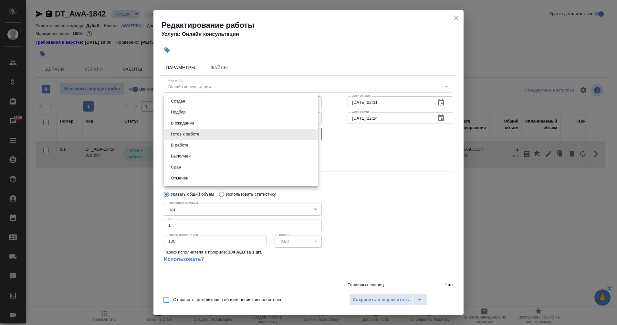
click at [253, 136] on body "🙏 .cls-1 fill:#fff; AWATERA Eganian Margarita Клиенты Спецификации Заказы 3349 …" at bounding box center [308, 162] width 617 height 325
click at [215, 168] on li "Сдан" at bounding box center [241, 167] width 154 height 11
type input "closed"
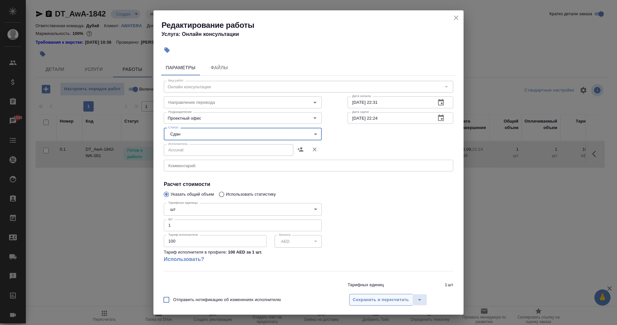
click at [393, 302] on span "Сохранить и пересчитать" at bounding box center [381, 299] width 56 height 7
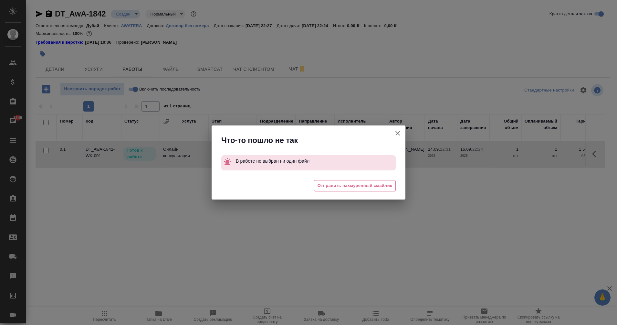
click at [399, 133] on icon "button" at bounding box center [398, 133] width 8 height 8
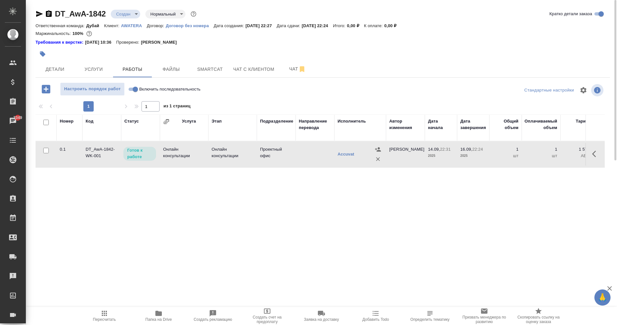
click at [132, 89] on input "Включить последовательность" at bounding box center [135, 89] width 23 height 8
checkbox input "true"
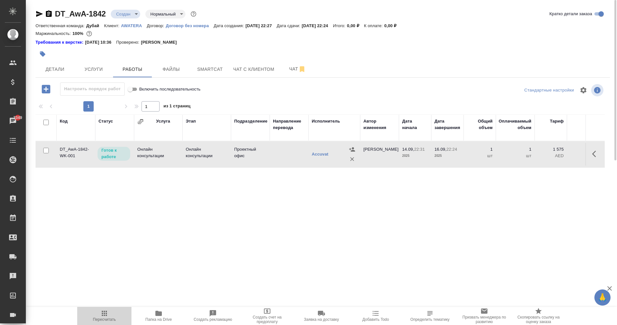
click at [106, 312] on icon "button" at bounding box center [104, 312] width 5 height 5
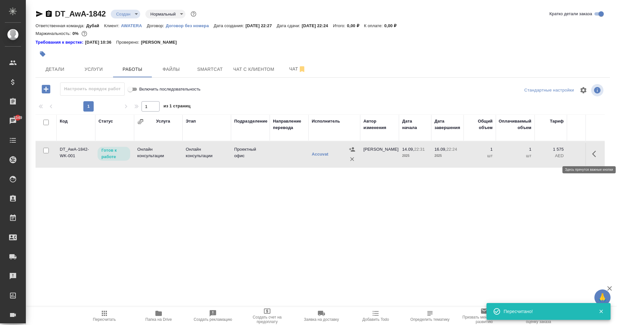
click at [594, 154] on icon "button" at bounding box center [596, 154] width 8 height 8
click at [552, 154] on icon "button" at bounding box center [549, 154] width 8 height 8
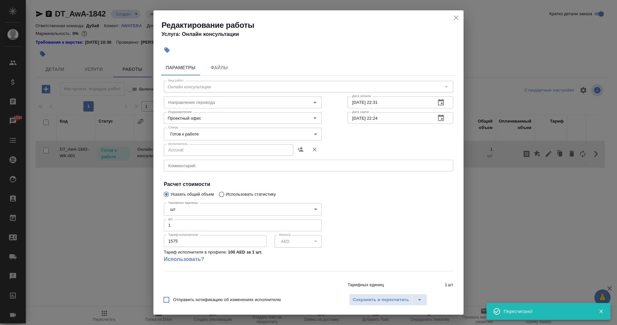
click at [286, 131] on body "🙏 .cls-1 fill:#fff; AWATERA Eganian Margarita Клиенты Спецификации Заказы 3349 …" at bounding box center [308, 162] width 617 height 325
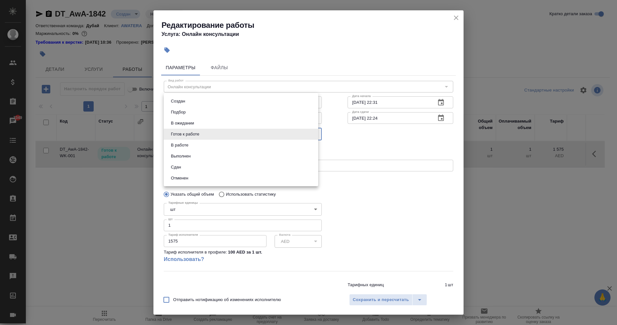
click at [188, 168] on li "Сдан" at bounding box center [241, 167] width 154 height 11
type input "closed"
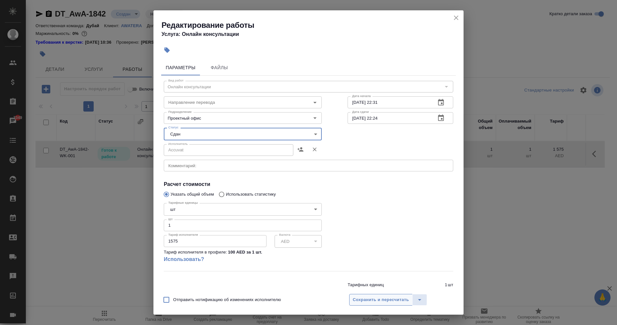
click at [384, 298] on span "Сохранить и пересчитать" at bounding box center [381, 299] width 56 height 7
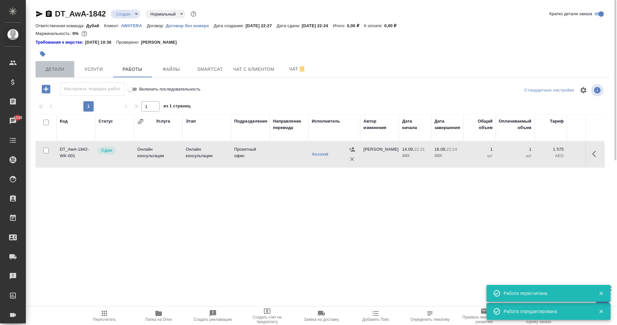
click at [54, 73] on button "Детали" at bounding box center [55, 69] width 39 height 16
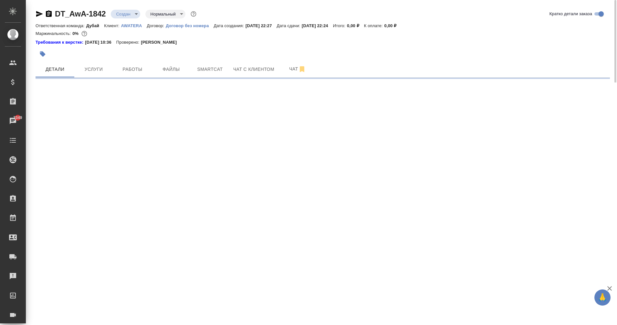
select select "RU"
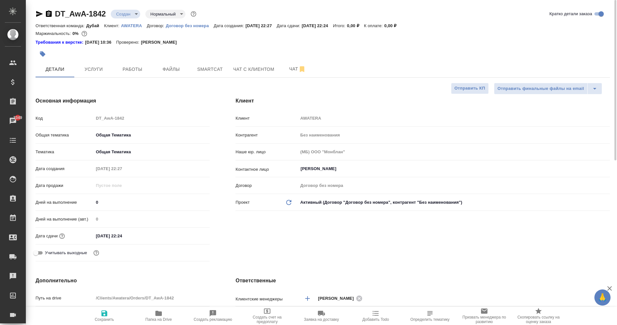
type textarea "x"
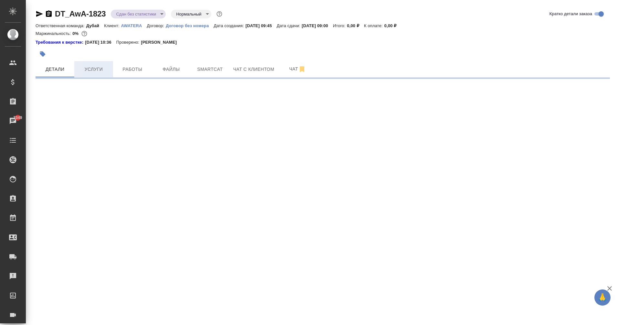
select select "RU"
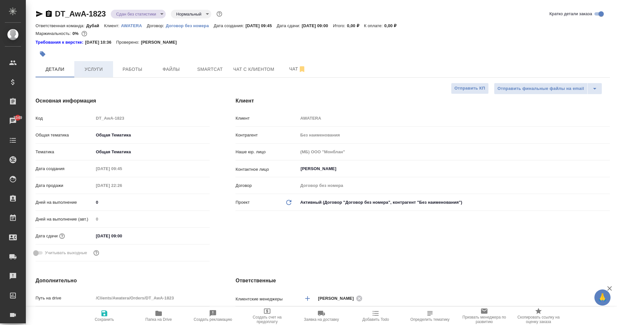
type textarea "x"
click at [102, 66] on span "Услуги" at bounding box center [93, 69] width 31 height 8
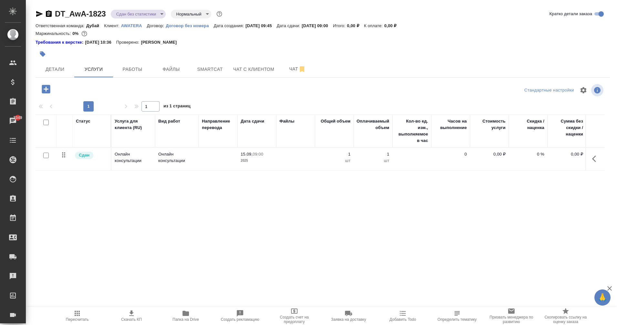
scroll to position [0, 40]
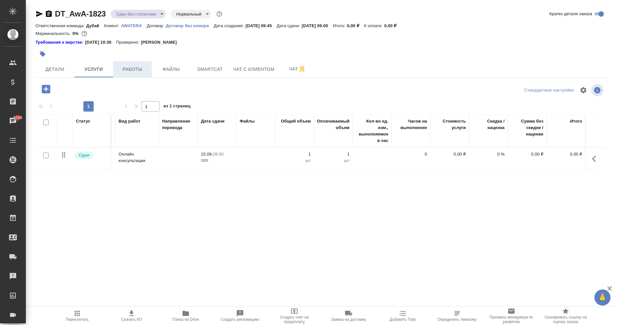
click at [134, 76] on button "Работы" at bounding box center [132, 69] width 39 height 16
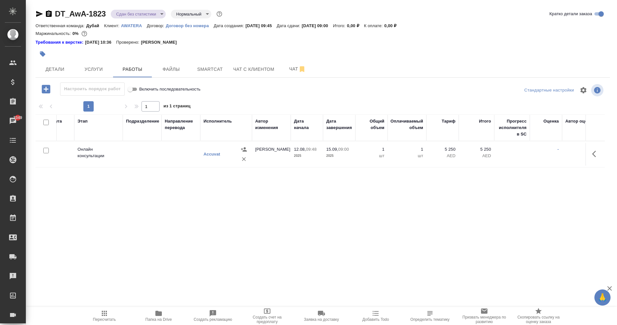
scroll to position [0, 163]
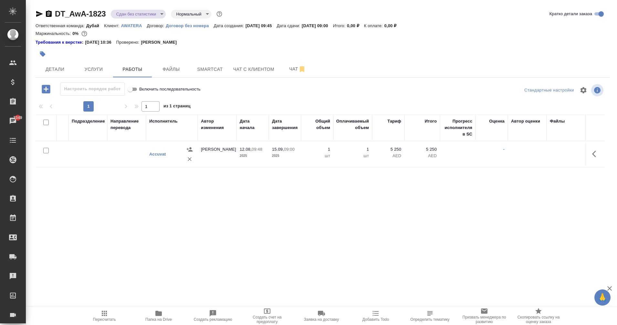
click at [298, 155] on td "15.09, 09:00 2025" at bounding box center [285, 154] width 32 height 23
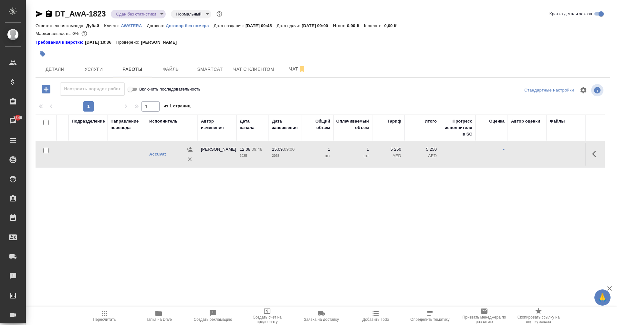
click at [298, 155] on td "15.09, 09:00 2025" at bounding box center [285, 154] width 32 height 23
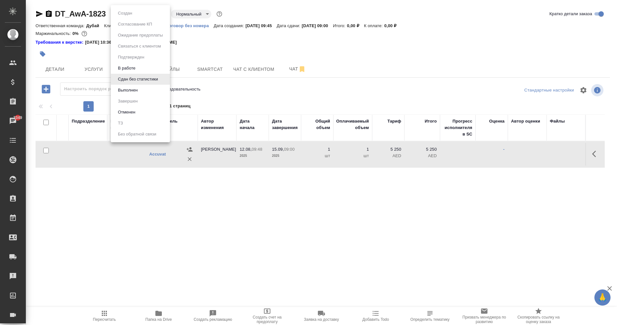
click at [163, 13] on body "🙏 .cls-1 fill:#fff; AWATERA Eganian [PERSON_NAME] Спецификации Заказы 3349 Чаты…" at bounding box center [308, 162] width 617 height 325
click at [145, 91] on li "Выполнен" at bounding box center [140, 90] width 59 height 11
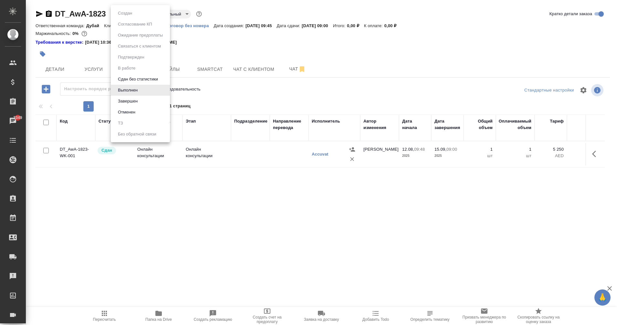
click at [131, 14] on body "🙏 .cls-1 fill:#fff; AWATERA Eganian [PERSON_NAME] Спецификации Заказы 3349 Чаты…" at bounding box center [308, 162] width 617 height 325
click at [141, 100] on li "Завершен" at bounding box center [140, 101] width 59 height 11
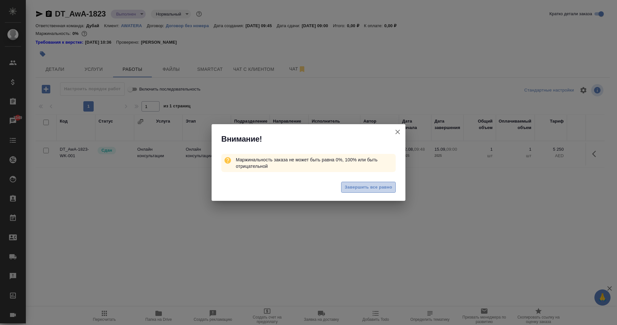
click at [364, 188] on span "Завершить все равно" at bounding box center [368, 187] width 47 height 7
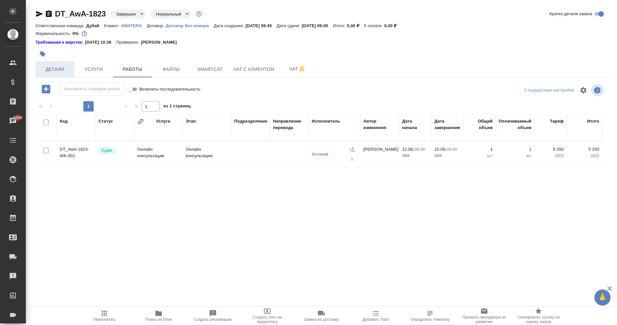
click at [46, 72] on span "Детали" at bounding box center [54, 69] width 31 height 8
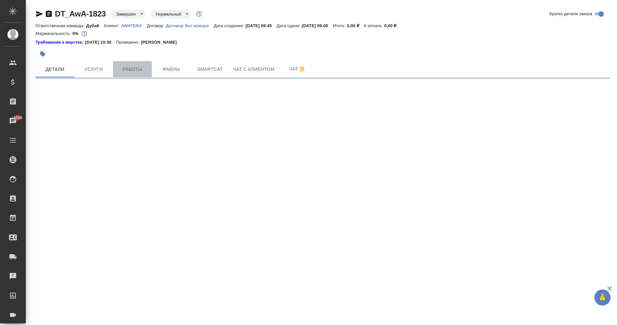
click at [129, 70] on span "Работы" at bounding box center [132, 69] width 31 height 8
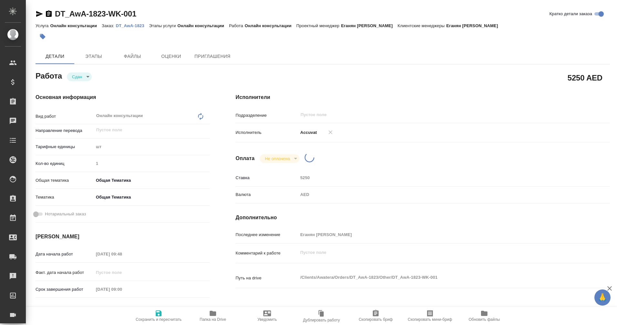
type textarea "x"
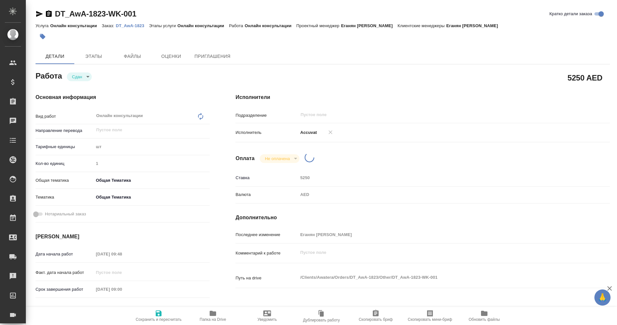
type textarea "x"
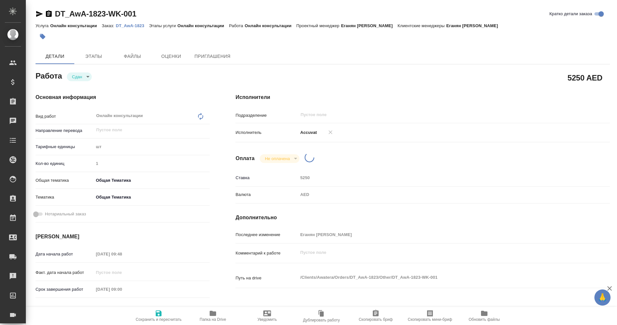
type textarea "x"
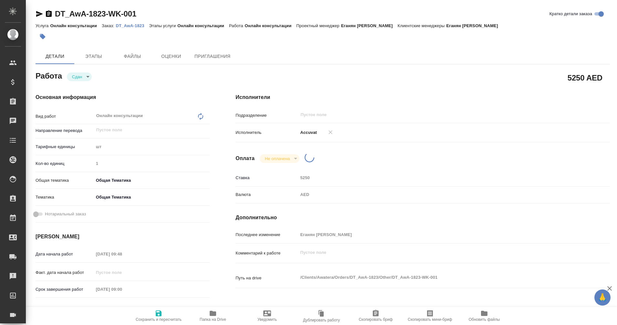
type textarea "x"
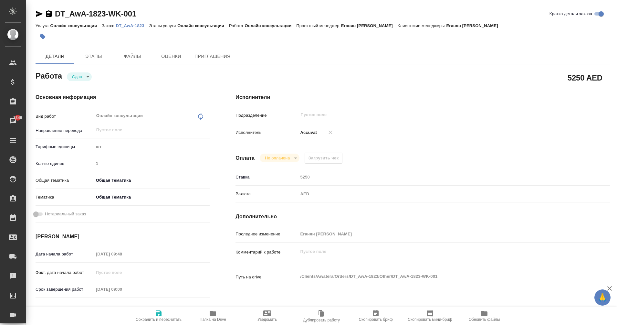
type textarea "x"
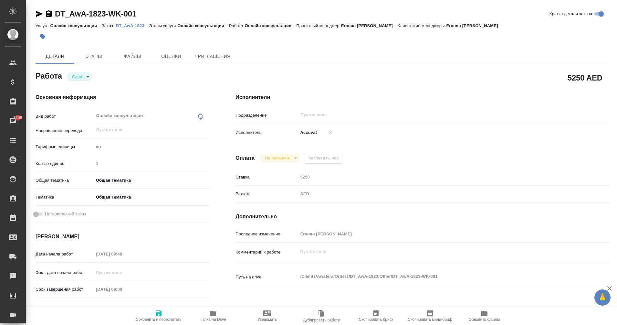
type textarea "x"
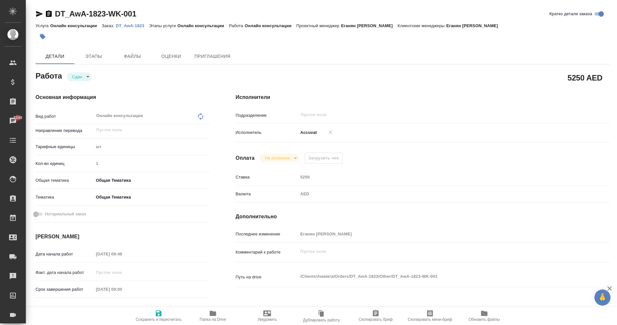
type textarea "x"
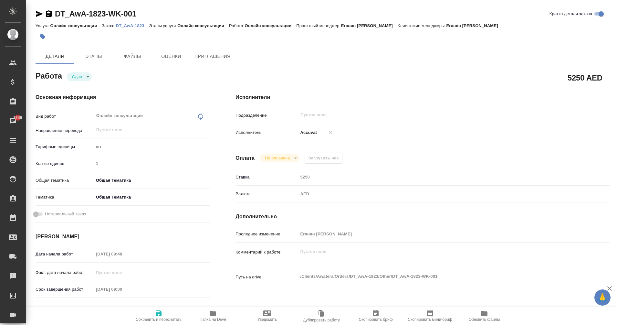
type textarea "x"
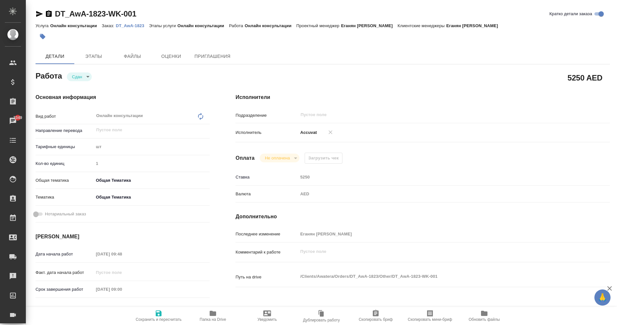
type textarea "x"
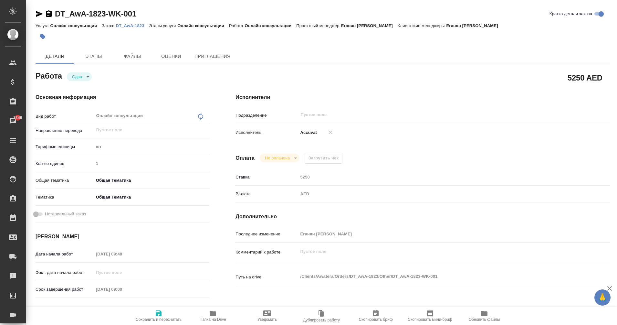
type textarea "x"
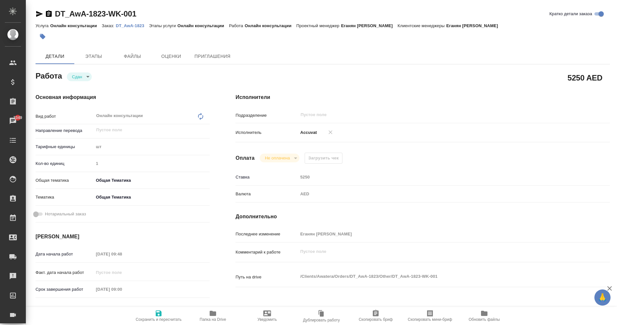
type textarea "x"
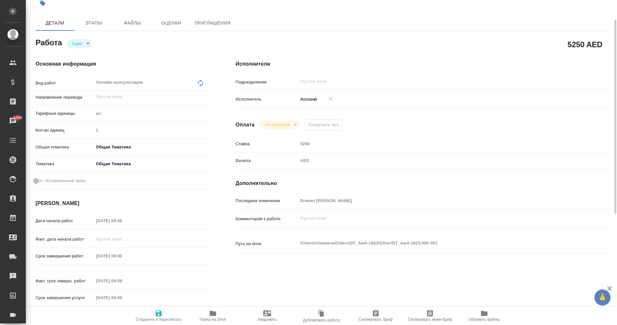
type textarea "x"
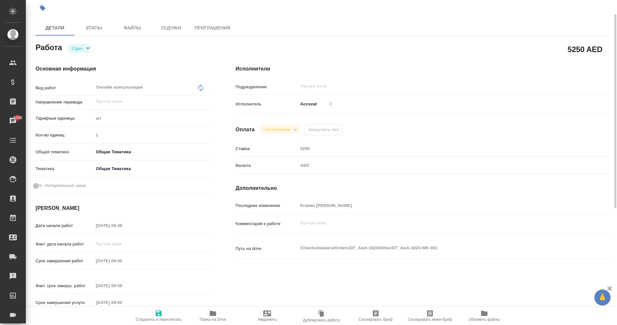
scroll to position [27, 0]
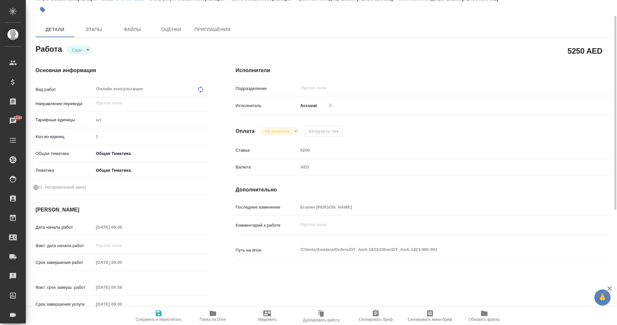
drag, startPoint x: 309, startPoint y: 149, endPoint x: 266, endPoint y: 154, distance: 43.0
click at [266, 154] on div "Ставка 5250" at bounding box center [423, 149] width 374 height 11
click at [134, 32] on span "Файлы" at bounding box center [132, 30] width 31 height 8
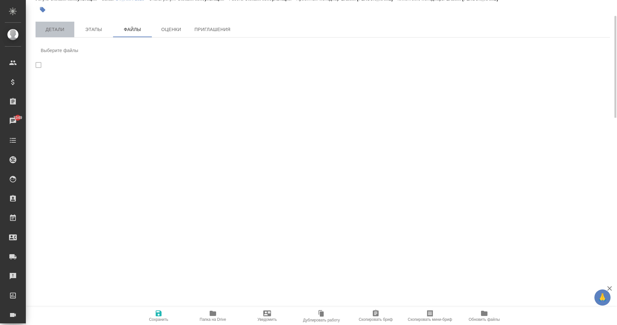
click at [58, 31] on span "Детали" at bounding box center [54, 30] width 31 height 8
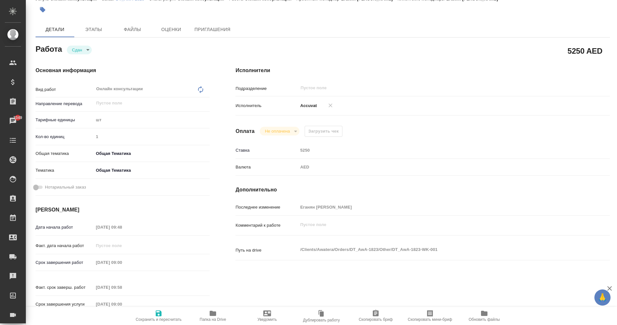
type textarea "x"
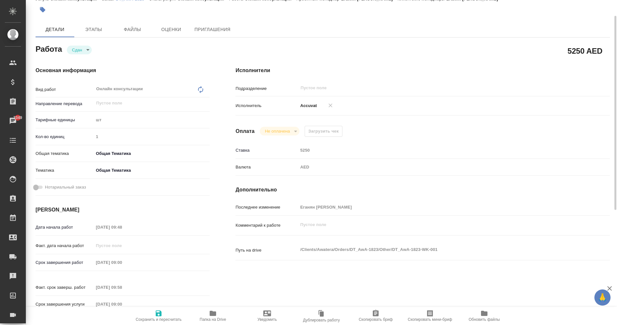
type textarea "x"
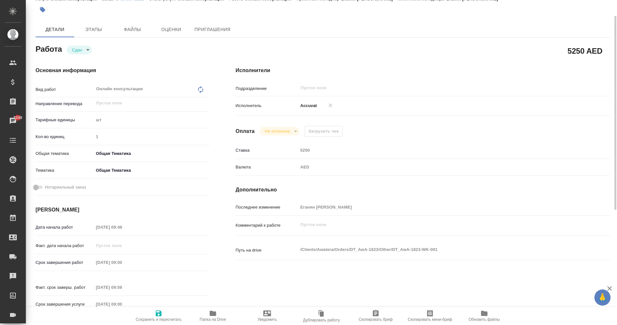
type textarea "x"
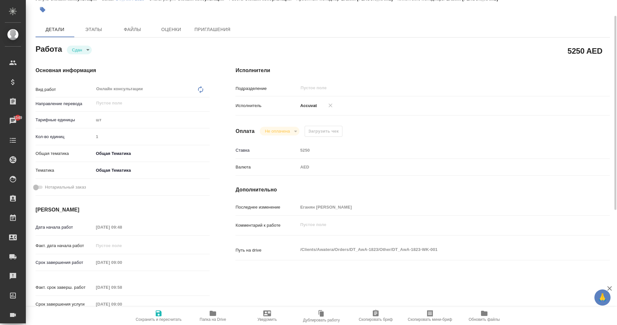
type textarea "x"
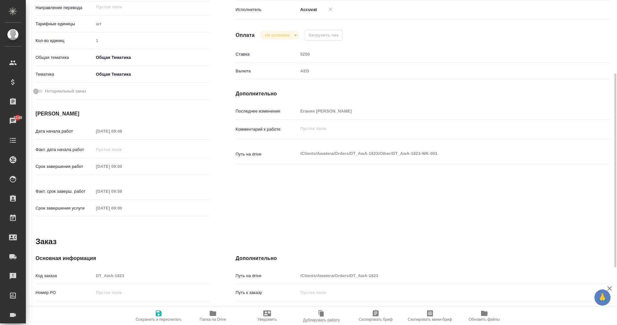
scroll to position [123, 0]
type textarea "x"
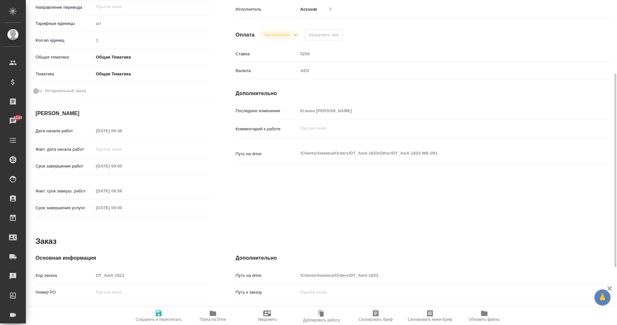
type textarea "x"
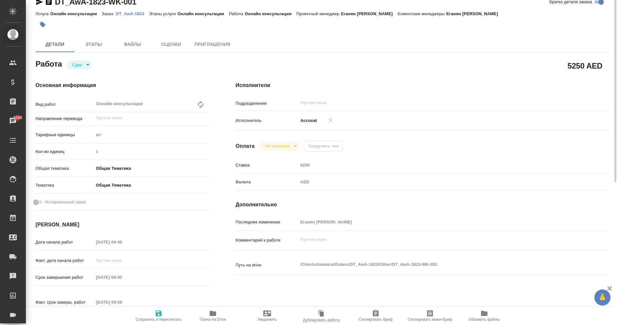
scroll to position [0, 0]
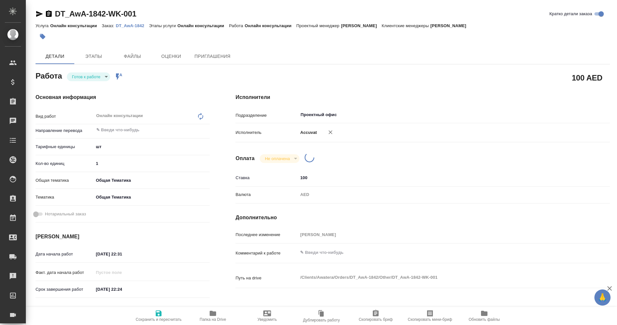
type textarea "x"
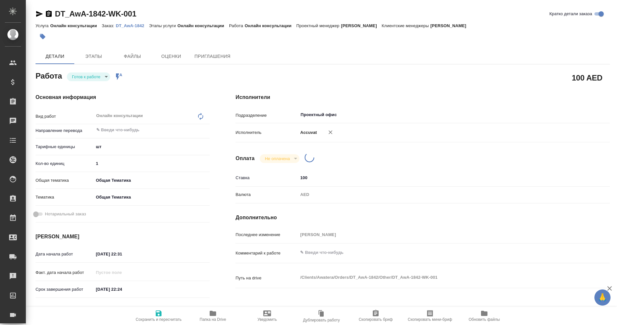
type textarea "x"
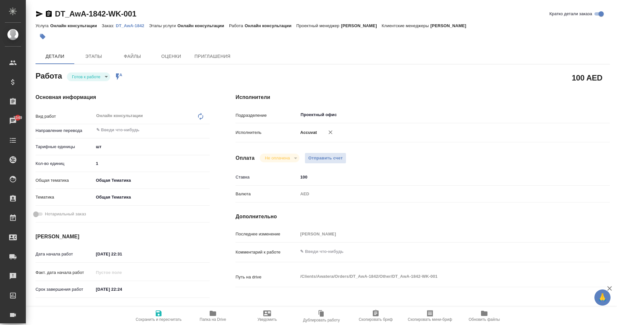
type textarea "x"
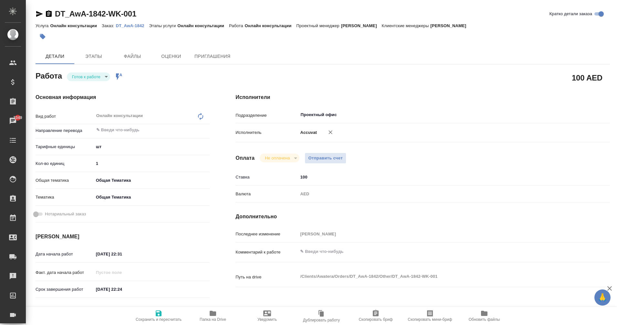
type textarea "x"
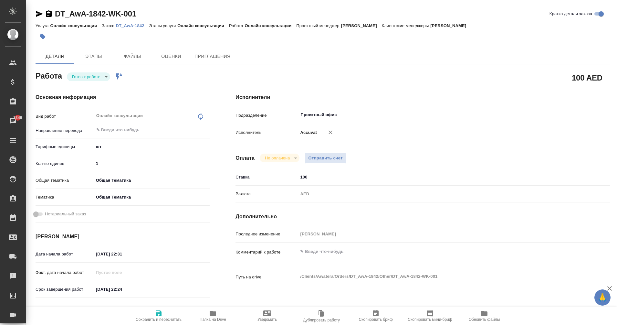
type textarea "x"
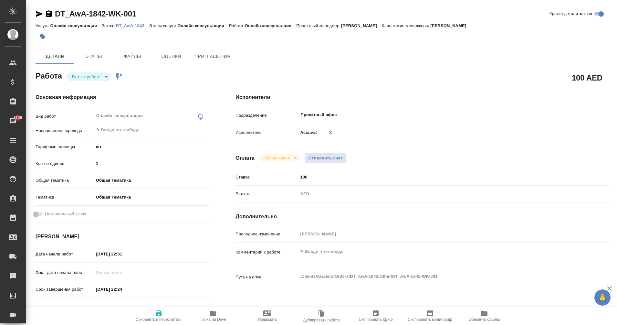
type textarea "x"
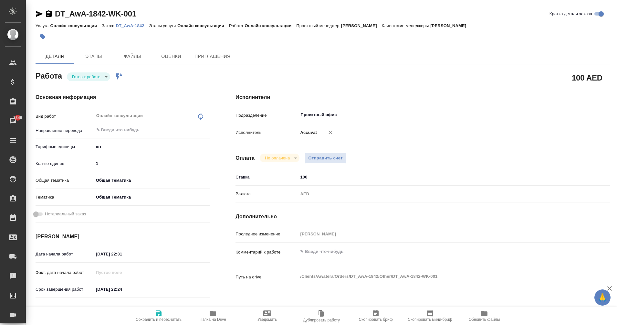
type textarea "x"
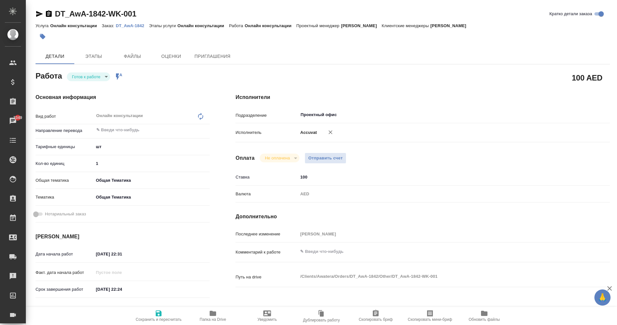
type textarea "x"
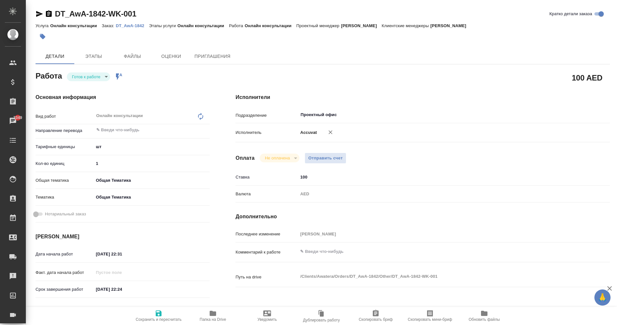
type textarea "x"
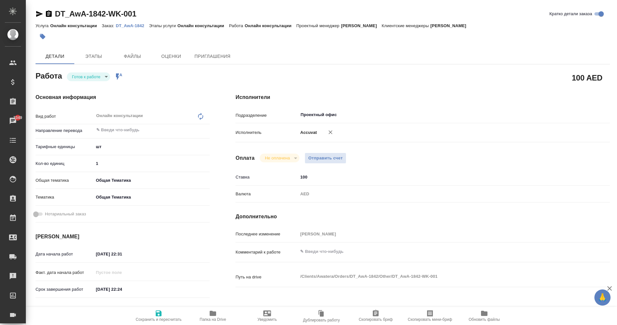
type textarea "x"
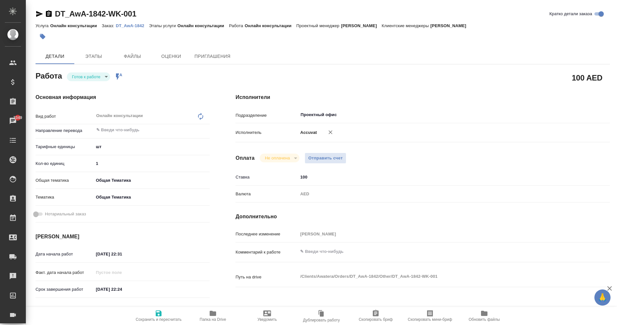
type textarea "x"
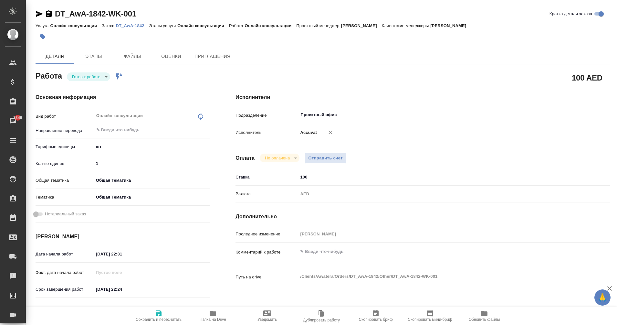
type textarea "x"
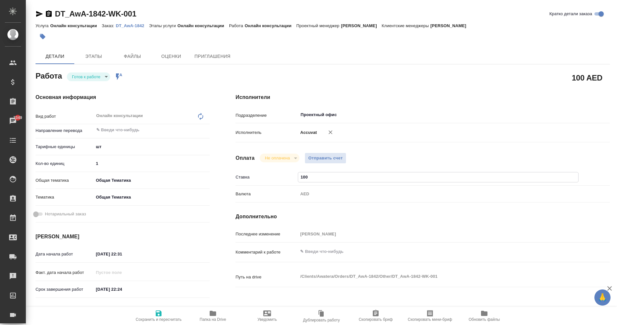
drag, startPoint x: 319, startPoint y: 178, endPoint x: 269, endPoint y: 182, distance: 49.6
click at [269, 182] on div "Ставка 100" at bounding box center [423, 176] width 374 height 11
drag, startPoint x: 314, startPoint y: 177, endPoint x: 277, endPoint y: 178, distance: 37.2
click at [277, 178] on div "Ставка 100" at bounding box center [423, 176] width 374 height 11
type textarea "x"
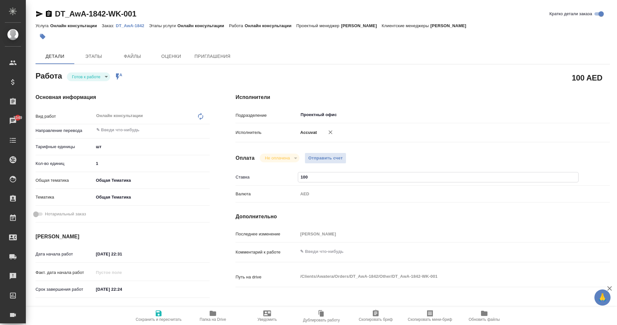
type input "1"
type textarea "x"
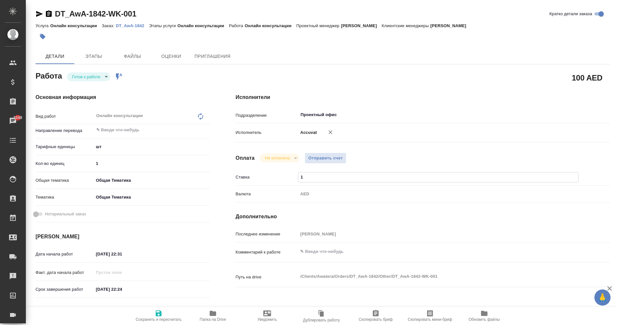
type textarea "x"
type input "15"
type textarea "x"
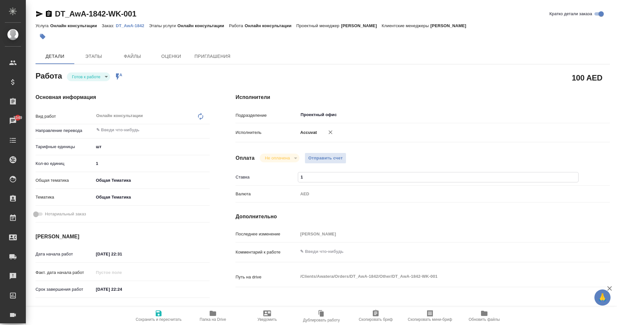
type textarea "x"
type input "157"
type textarea "x"
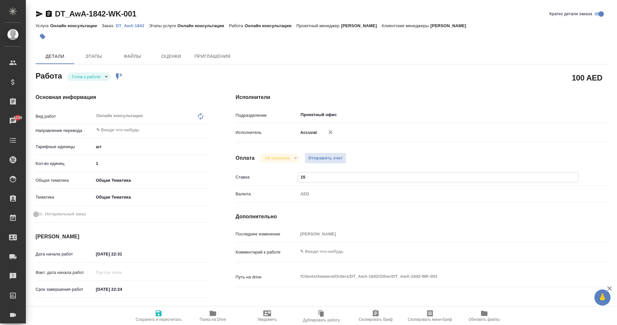
type textarea "x"
type input "1575"
type textarea "x"
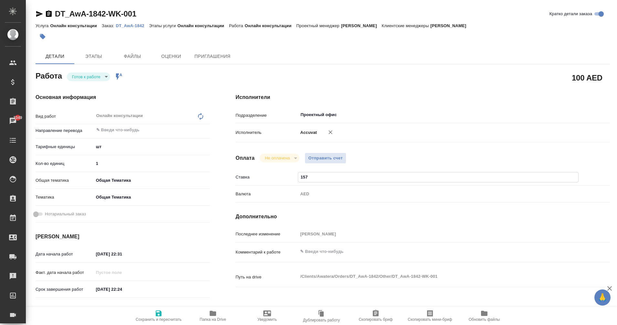
type textarea "x"
type input "1575"
click at [164, 314] on span "Сохранить и пересчитать" at bounding box center [158, 315] width 47 height 12
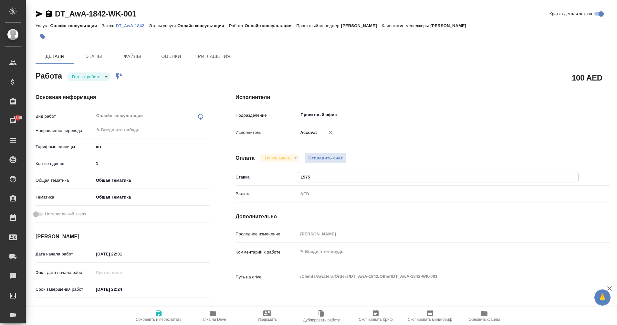
type textarea "x"
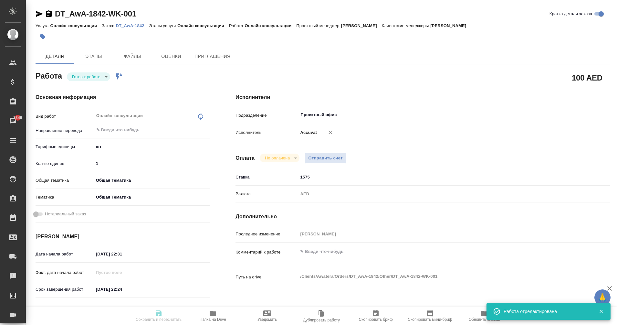
type textarea "x"
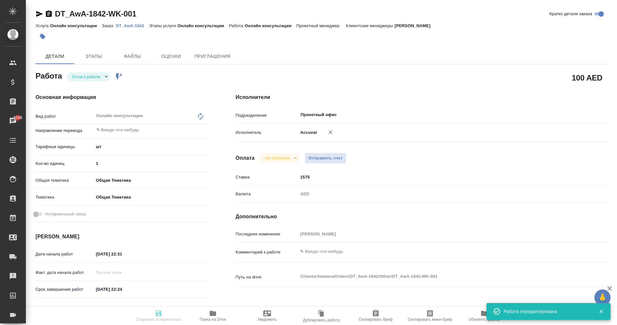
type textarea "x"
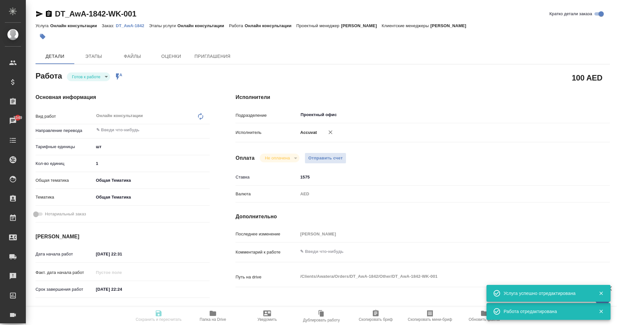
type input "readyForWork"
type textarea "Онлайн консультации"
type textarea "x"
type input "5a8b1489cc6b4906c91bfdc1"
type input "1"
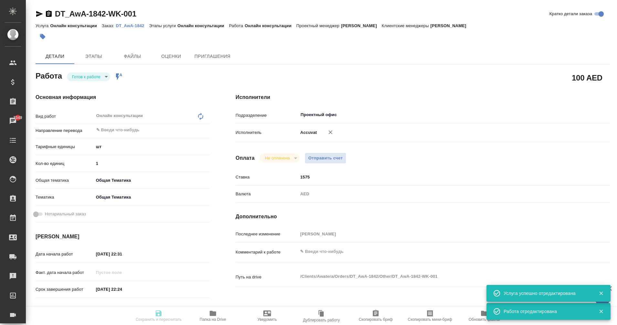
type input "obtem"
type input "6012b1ca196b0e5c9229a120"
type input "[DATE] 22:31"
type input "[DATE] 22:24"
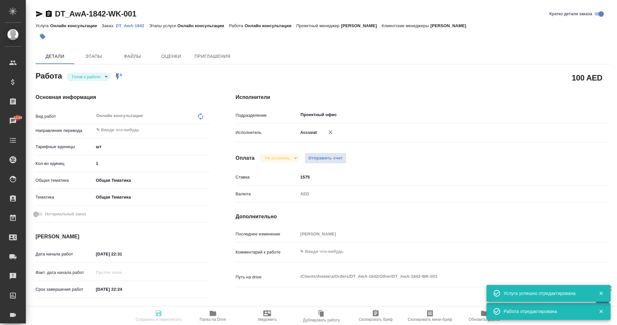
type input "Проектный офис"
type input "notPayed"
type input "1575"
type input "AED"
type input "[PERSON_NAME]"
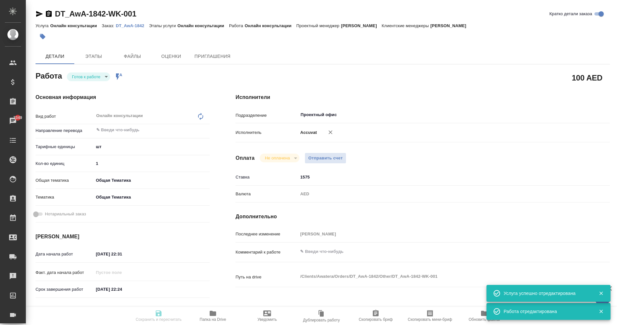
type textarea "x"
type textarea "/Clients/Awatera/Orders/DT_AwA-1842/Other/DT_AwA-1842-WK-001"
type textarea "x"
type input "DT_AwA-1842"
type input "Онлайн консультации"
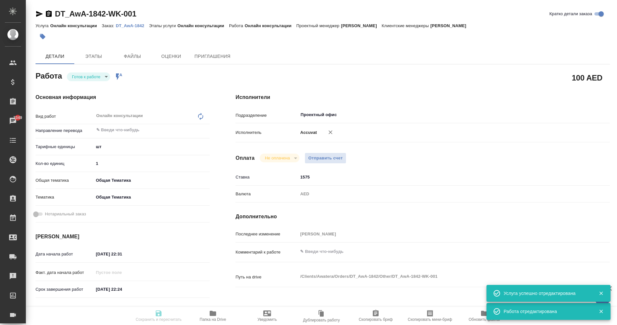
type input "Онлайн консультации"
type input "[PERSON_NAME]"
type input "/Clients/Awatera/Orders/DT_AwA-1842"
type textarea "x"
type textarea "заказ для оплаты услуг аутсорса акувейт"
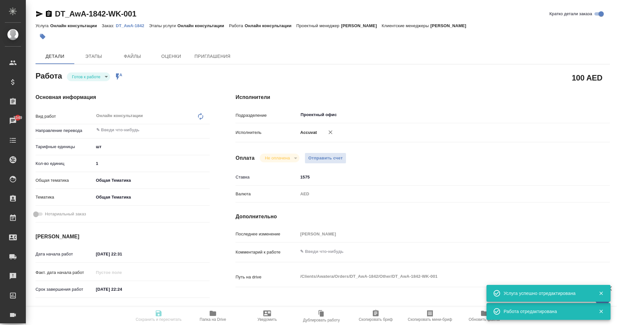
type textarea "x"
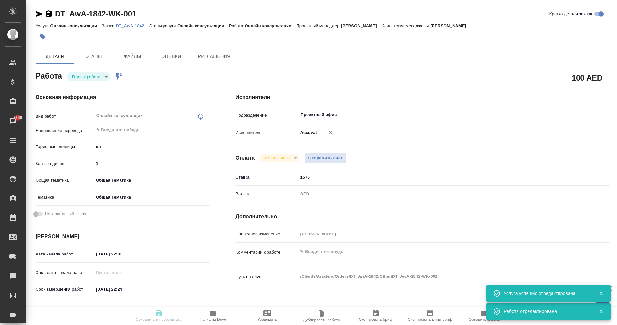
type textarea "x"
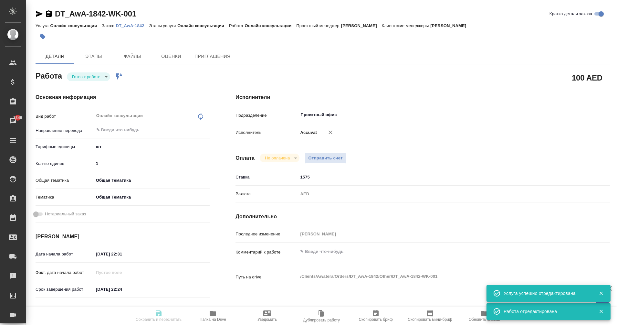
type textarea "x"
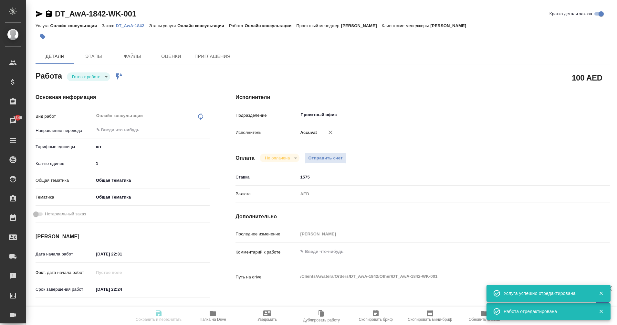
type textarea "x"
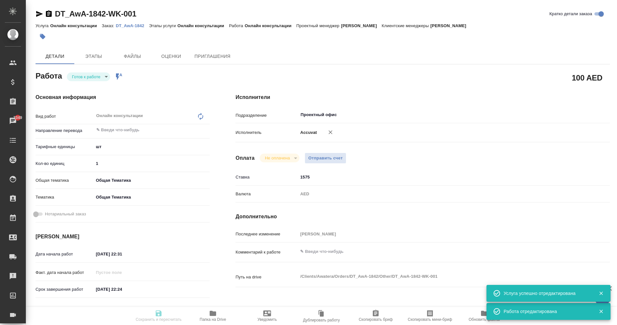
type textarea "x"
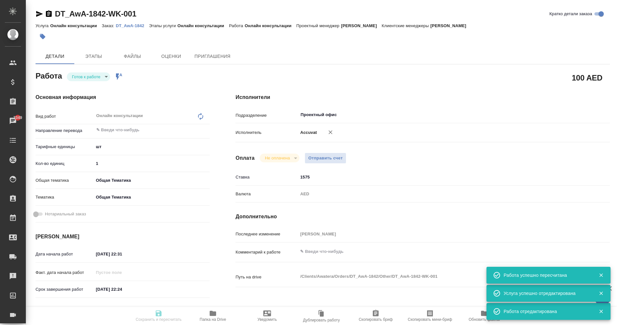
type input "readyForWork"
type textarea "Онлайн консультации"
type textarea "x"
type input "5a8b1489cc6b4906c91bfdc1"
type input "1"
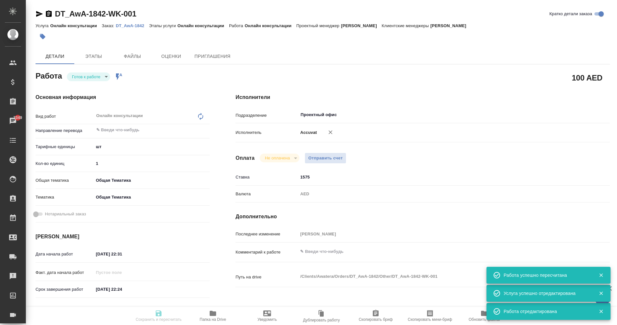
type input "obtem"
type input "6012b1ca196b0e5c9229a120"
type input "[DATE] 22:31"
type input "[DATE] 22:24"
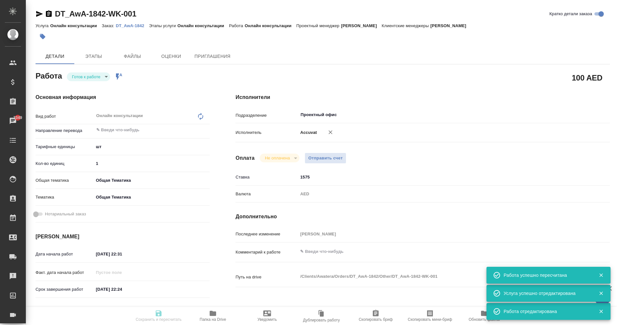
type input "Проектный офис"
type input "notPayed"
type input "1575"
type input "AED"
type input "[PERSON_NAME]"
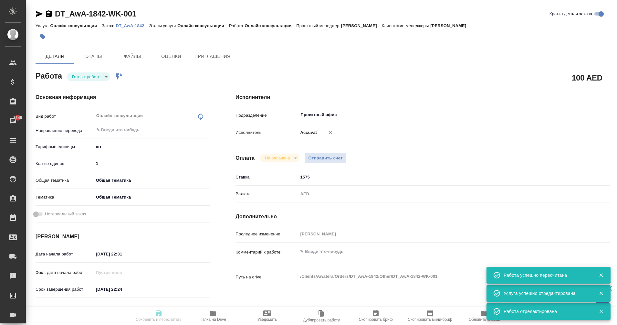
type textarea "x"
type textarea "/Clients/Awatera/Orders/DT_AwA-1842/Other/DT_AwA-1842-WK-001"
type textarea "x"
type input "DT_AwA-1842"
type input "Онлайн консультации"
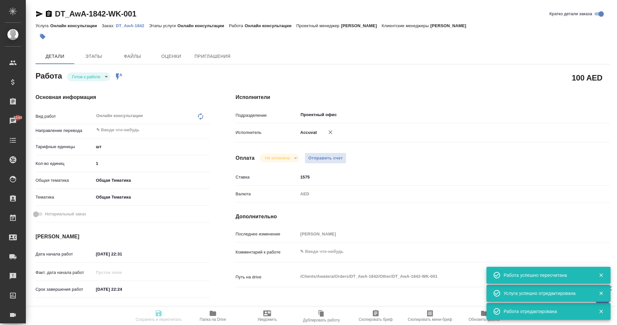
type input "Онлайн консультации"
type input "[PERSON_NAME]"
type input "/Clients/Awatera/Orders/DT_AwA-1842"
type textarea "x"
type textarea "заказ для оплаты услуг аутсорса акувейт"
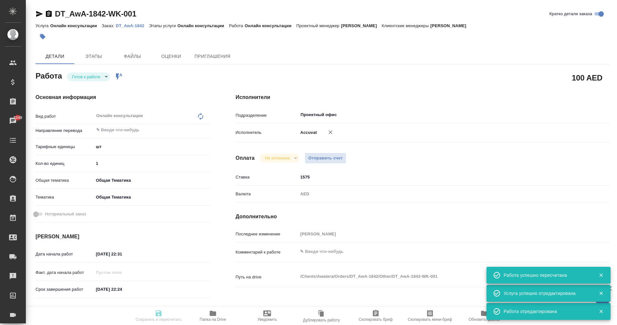
type textarea "x"
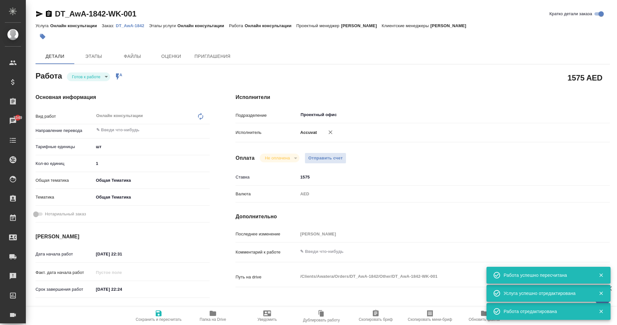
type textarea "x"
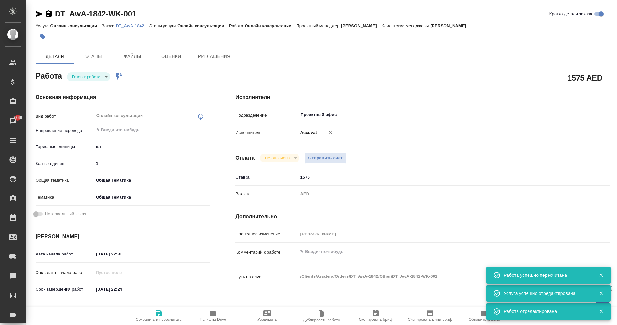
type textarea "x"
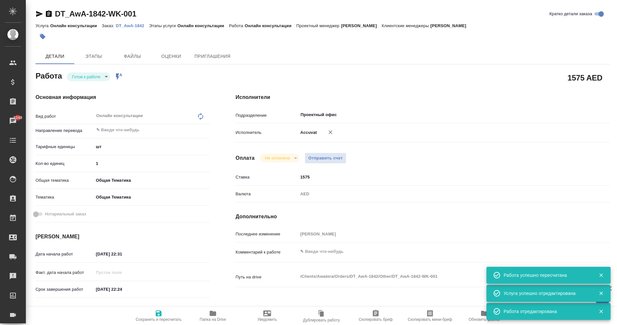
type textarea "x"
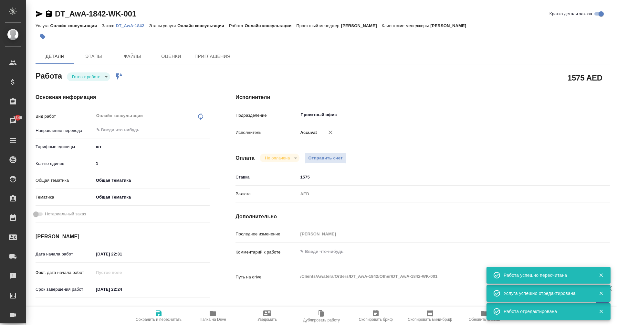
type textarea "x"
click at [333, 161] on span "Отправить счет" at bounding box center [325, 157] width 35 height 7
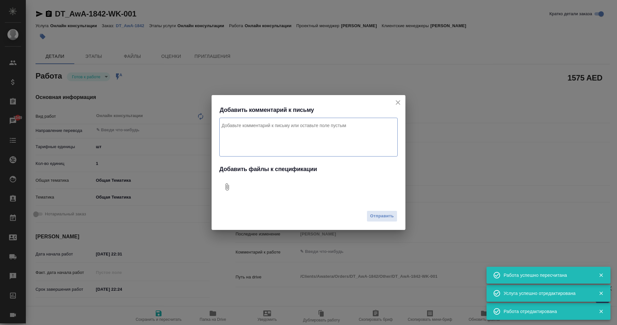
type textarea "x"
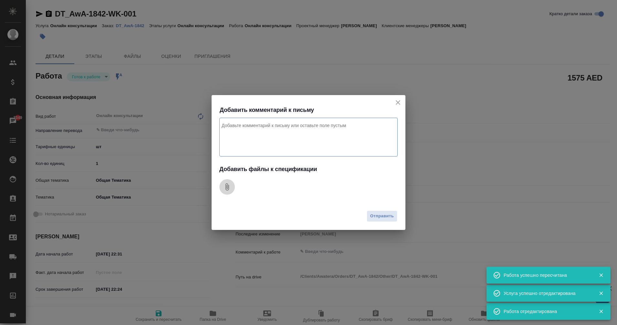
click at [226, 187] on icon "Добавить файлы к спецификации" at bounding box center [228, 186] width 4 height 7
click at [248, 134] on textarea "Комментарий к письму" at bounding box center [308, 137] width 178 height 39
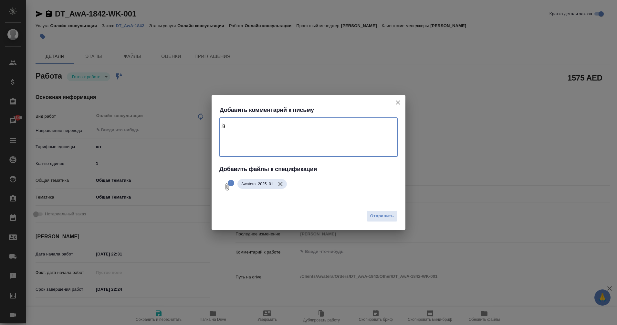
type textarea "j"
type textarea "оплата услуг аутсорса для аватера дубай"
click at [381, 215] on span "Отправить" at bounding box center [382, 215] width 24 height 7
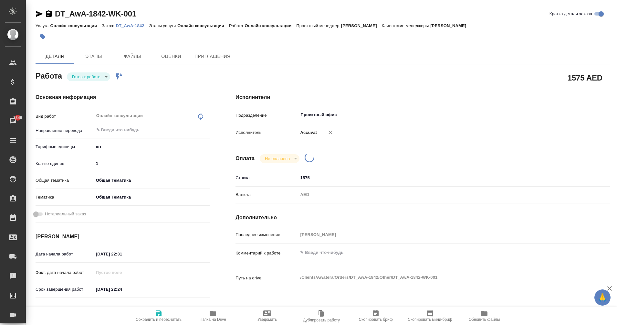
type textarea "x"
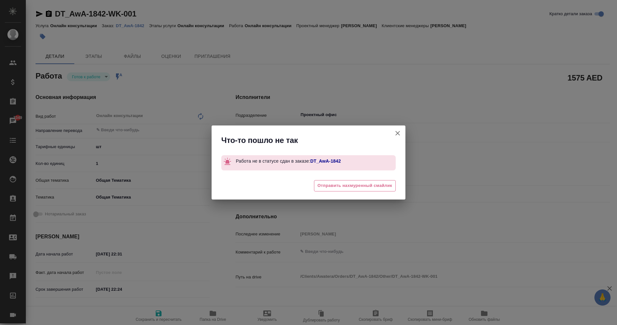
click at [396, 131] on icon "button" at bounding box center [398, 133] width 8 height 8
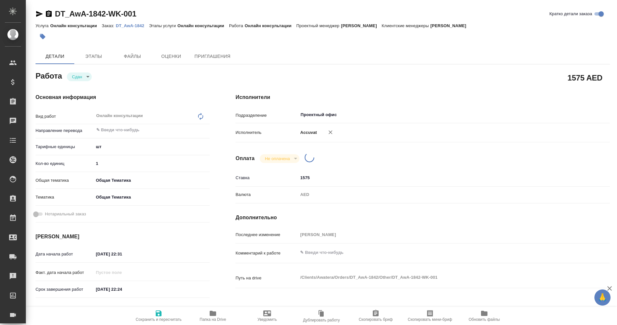
type textarea "x"
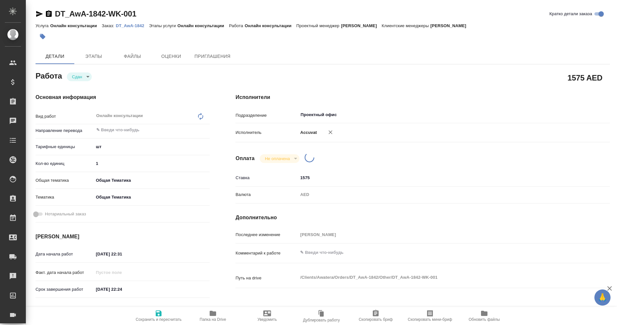
type textarea "x"
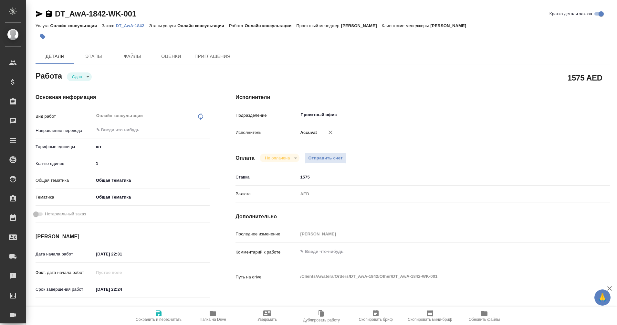
type textarea "x"
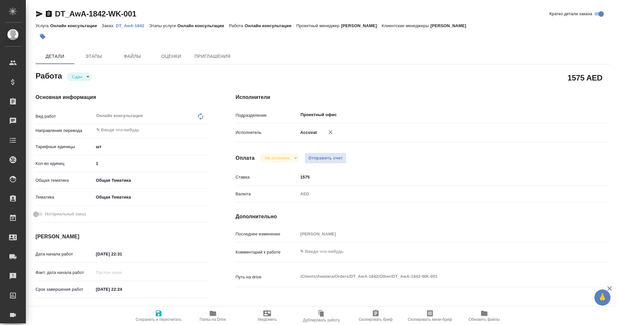
type textarea "x"
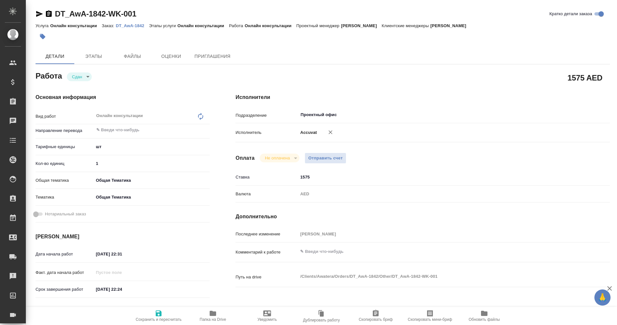
type textarea "x"
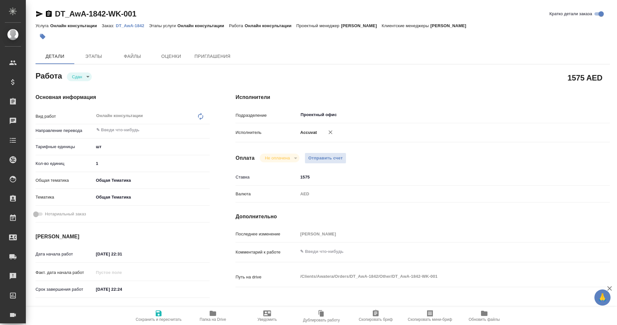
type textarea "x"
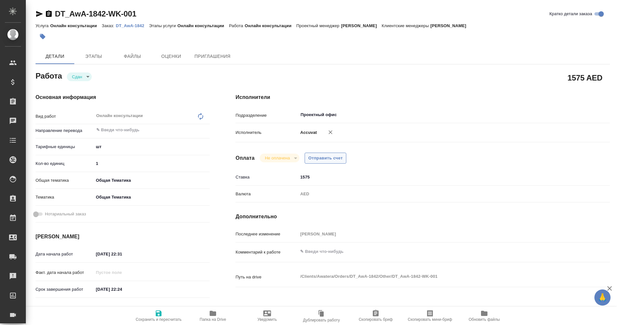
type textarea "x"
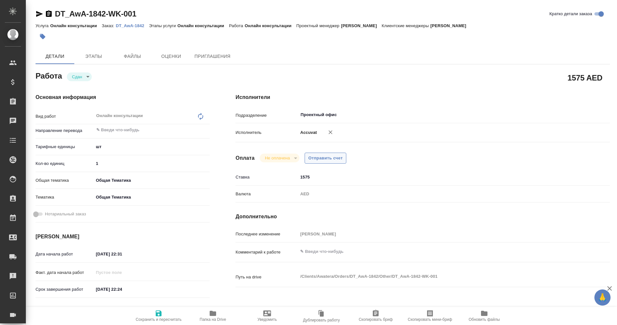
type textarea "x"
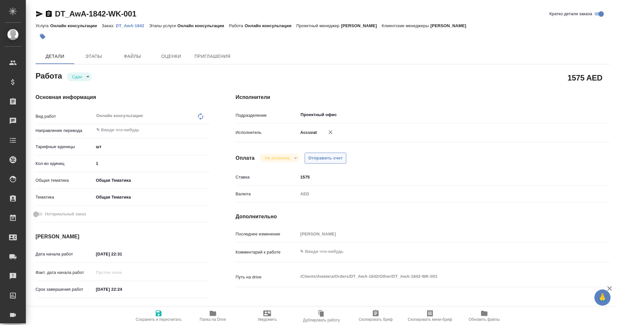
click at [324, 156] on span "Отправить счет" at bounding box center [325, 157] width 35 height 7
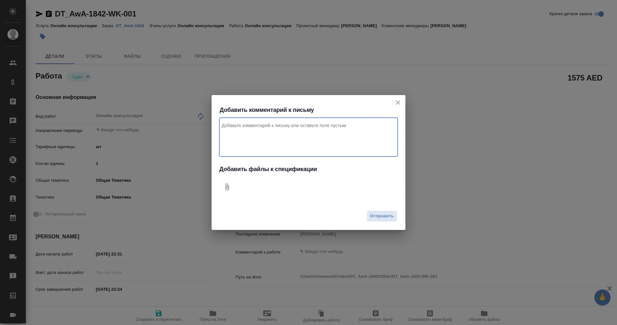
click at [259, 140] on textarea "Комментарий к письму" at bounding box center [308, 137] width 178 height 39
type textarea "x"
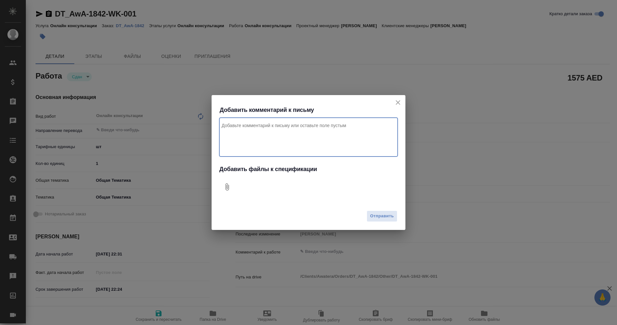
type textarea "x"
type textarea "оплата услуг аутсорса для дубая"
click at [226, 190] on icon "Добавить файлы к спецификации" at bounding box center [228, 186] width 4 height 7
click at [388, 215] on span "Отправить" at bounding box center [382, 215] width 24 height 7
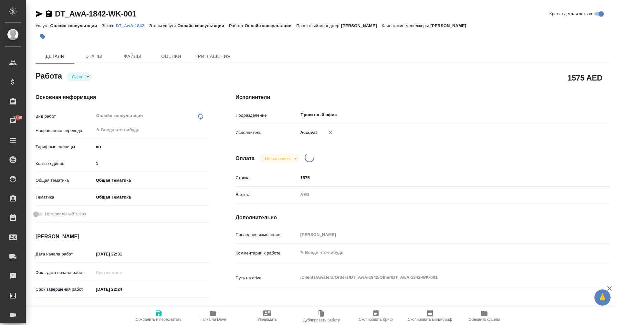
type textarea "x"
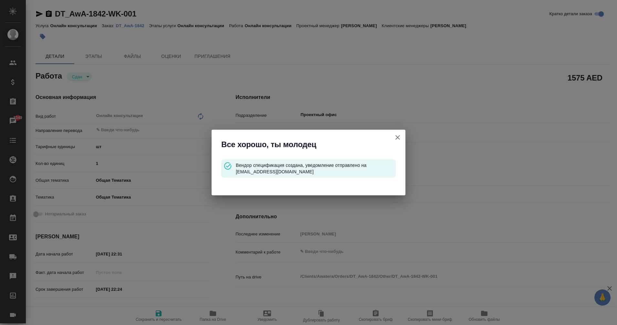
type input "closed"
type textarea "Онлайн консультации"
type textarea "x"
type input "5a8b1489cc6b4906c91bfdc1"
type input "1"
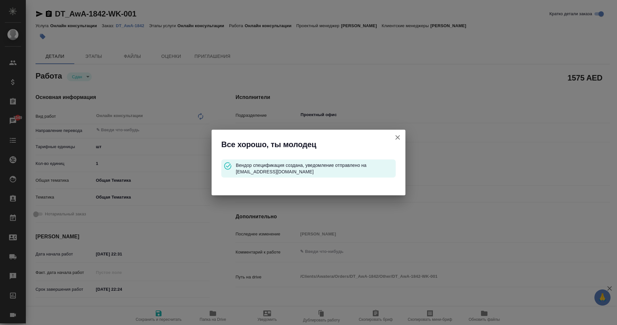
type input "obtem"
type input "6012b1ca196b0e5c9229a120"
type input "[DATE] 22:31"
type input "[DATE] 22:24"
type input "[DATE] 22:37"
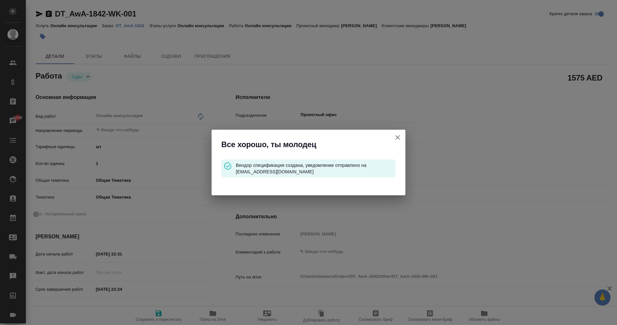
type input "[DATE] 22:24"
type input "Проектный офис"
type input "notPayed"
type input "1575"
type input "AED"
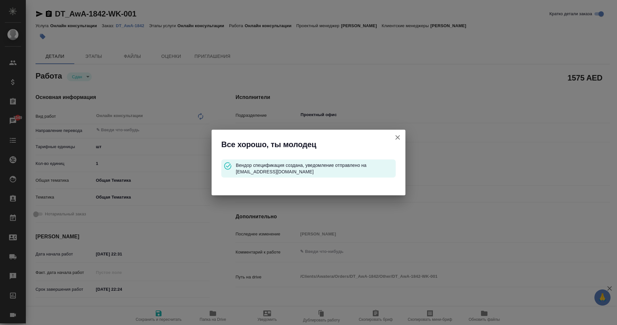
type input "[PERSON_NAME]"
type textarea "x"
type textarea "/Clients/Awatera/Orders/DT_AwA-1842/Other/DT_AwA-1842-WK-001"
type textarea "x"
type input "DT_AwA-1842"
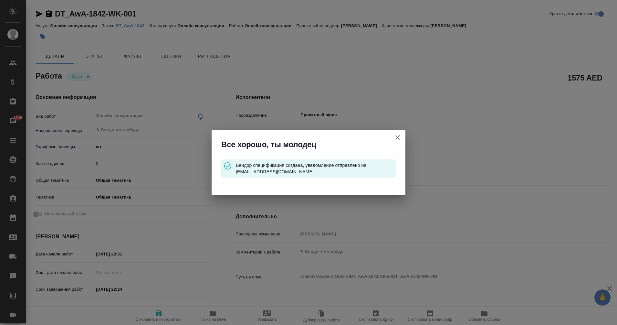
type input "Онлайн консультации"
type input "[PERSON_NAME]"
type input "/Clients/Awatera/Orders/DT_AwA-1842"
type textarea "x"
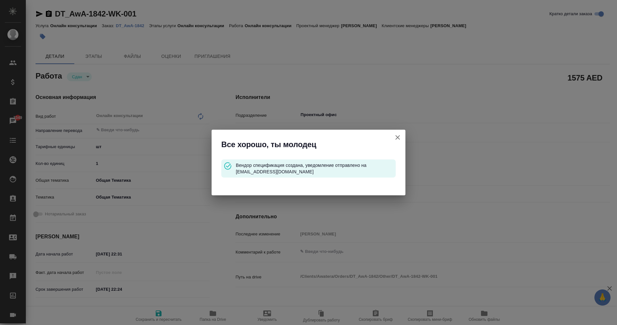
type textarea "заказ для оплаты услуг аутсорса акувейт"
type textarea "x"
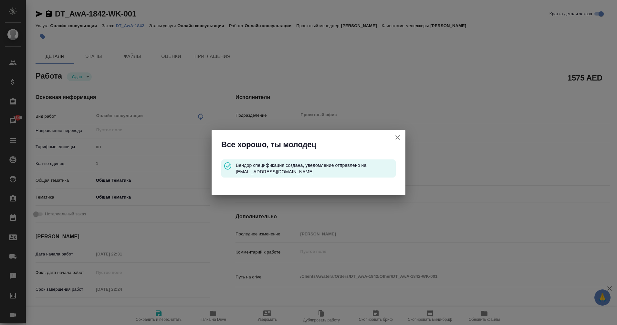
type textarea "x"
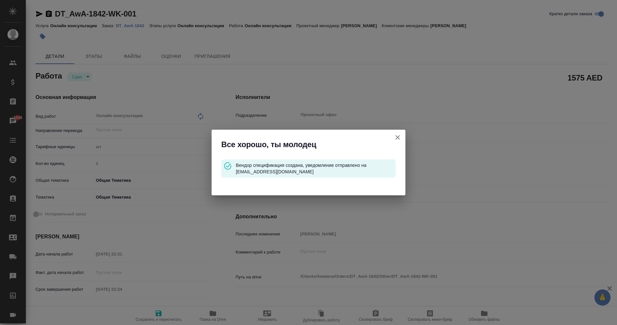
type textarea "x"
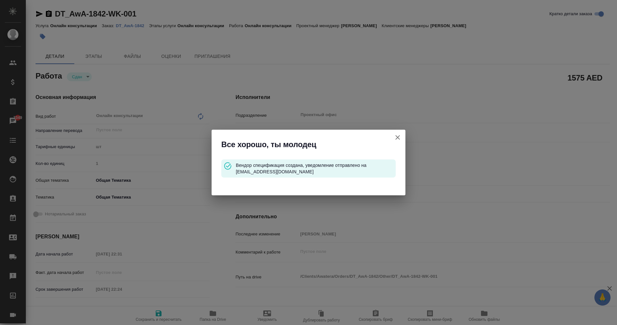
type textarea "x"
click at [399, 135] on icon "button" at bounding box center [398, 137] width 8 height 8
type textarea "x"
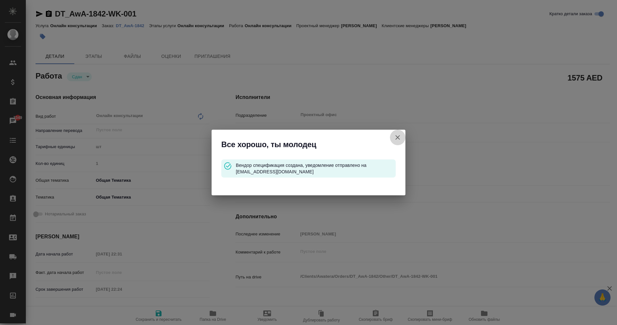
type textarea "x"
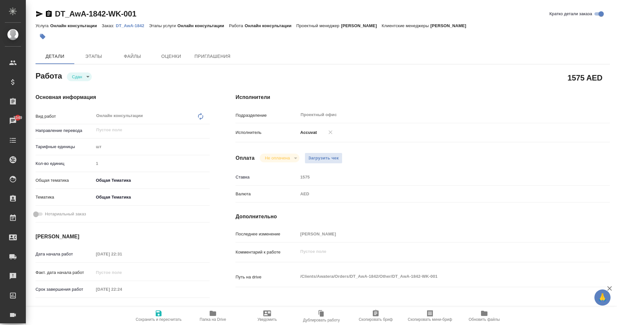
click at [159, 316] on icon "button" at bounding box center [159, 313] width 6 height 6
type textarea "x"
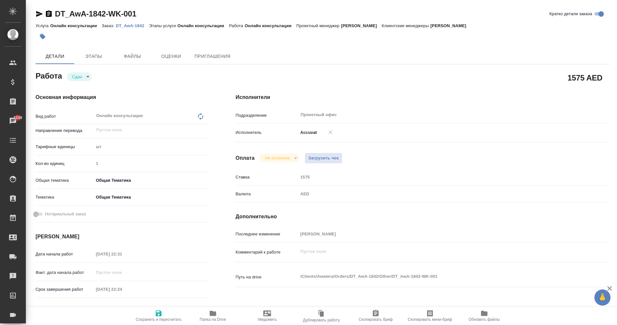
type textarea "x"
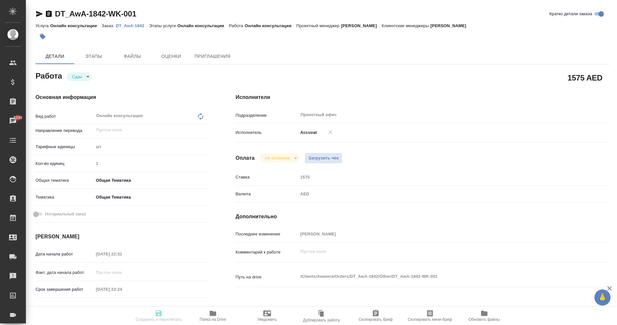
type textarea "x"
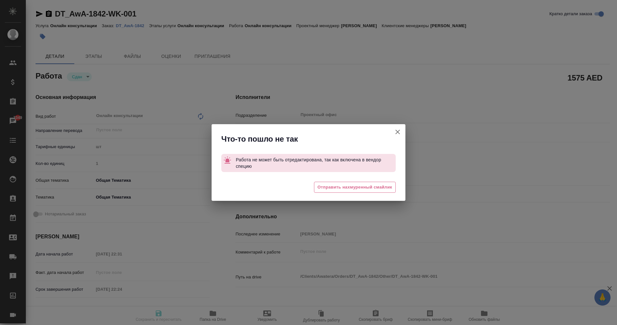
type textarea "x"
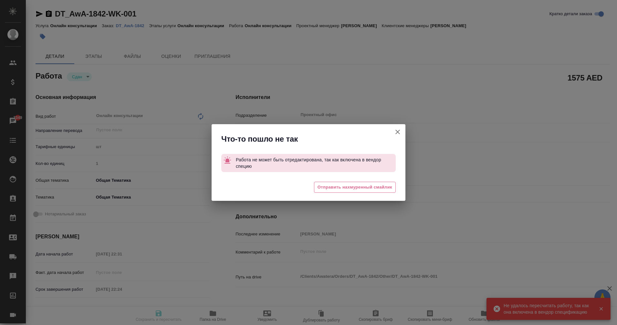
type input "closed"
type textarea "Онлайн консультации"
type textarea "x"
type input "5a8b1489cc6b4906c91bfdc1"
type input "1"
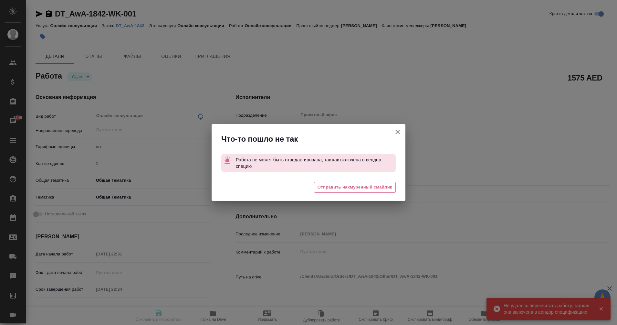
type input "obtem"
type input "6012b1ca196b0e5c9229a120"
type input "[DATE] 22:31"
type input "[DATE] 22:24"
type input "[DATE] 22:37"
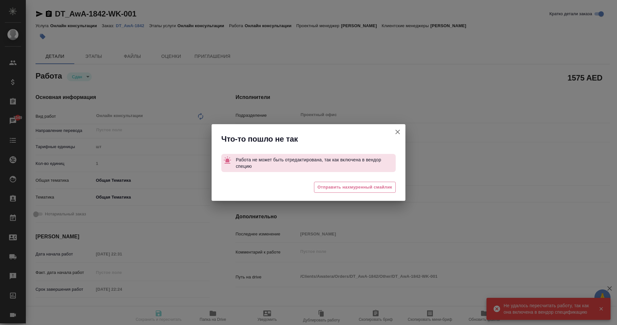
type input "[DATE] 22:24"
type input "Проектный офис"
type input "notPayed"
type input "1575"
type input "AED"
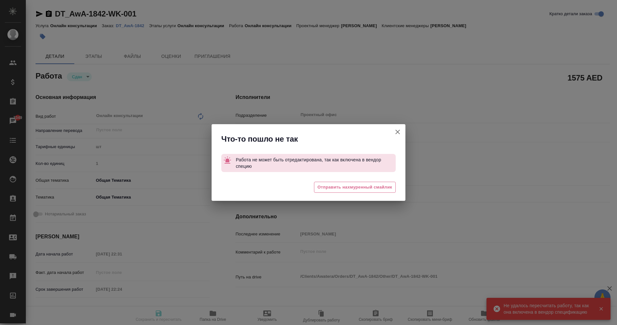
type input "[PERSON_NAME]"
type textarea "x"
type textarea "/Clients/Awatera/Orders/DT_AwA-1842/Other/DT_AwA-1842-WK-001"
type textarea "x"
type input "DT_AwA-1842"
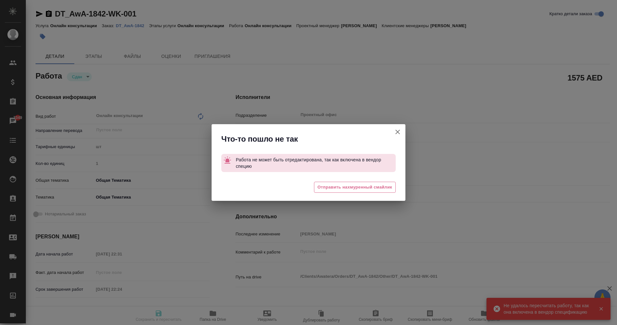
type input "Онлайн консультации"
type input "[PERSON_NAME]"
type input "/Clients/Awatera/Orders/DT_AwA-1842"
type textarea "x"
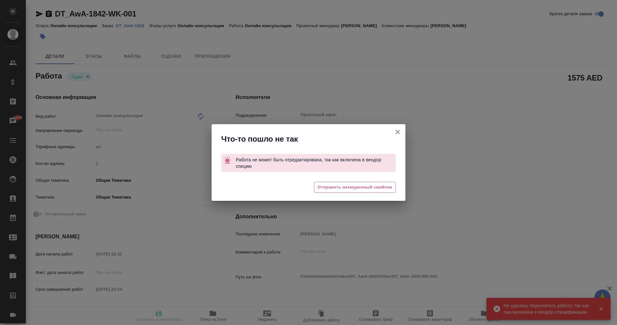
type textarea "заказ для оплаты услуг аутсорса акувейт"
type textarea "x"
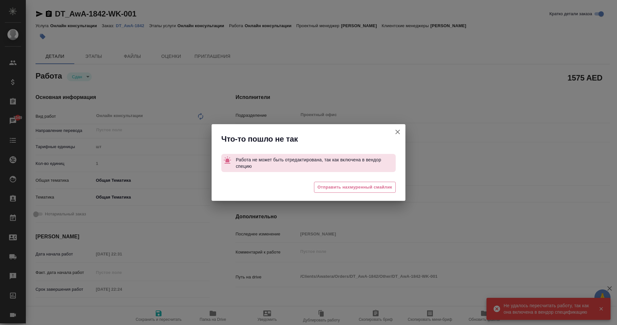
type textarea "x"
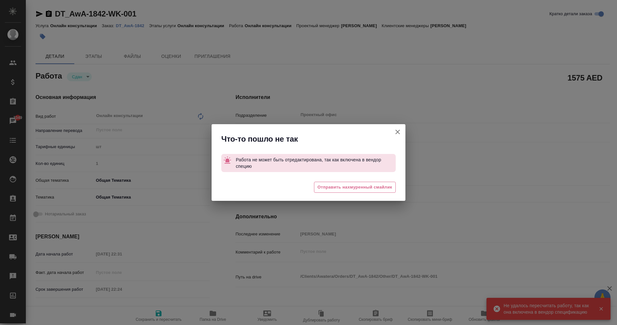
type textarea "x"
click at [397, 132] on icon "button" at bounding box center [397, 132] width 5 height 5
type textarea "x"
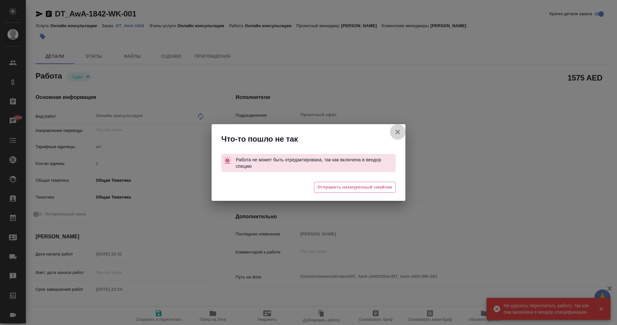
type textarea "x"
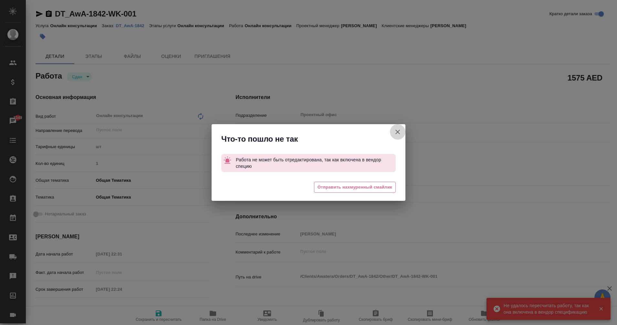
type textarea "x"
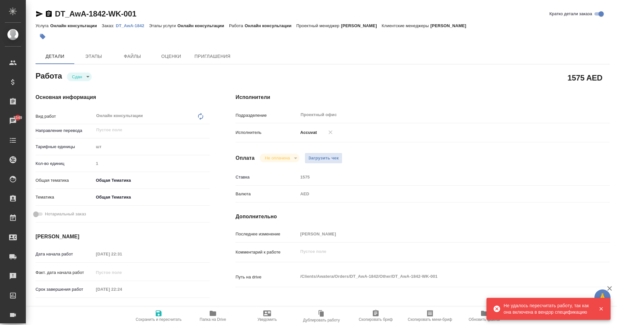
type textarea "x"
